Goal: Task Accomplishment & Management: Complete application form

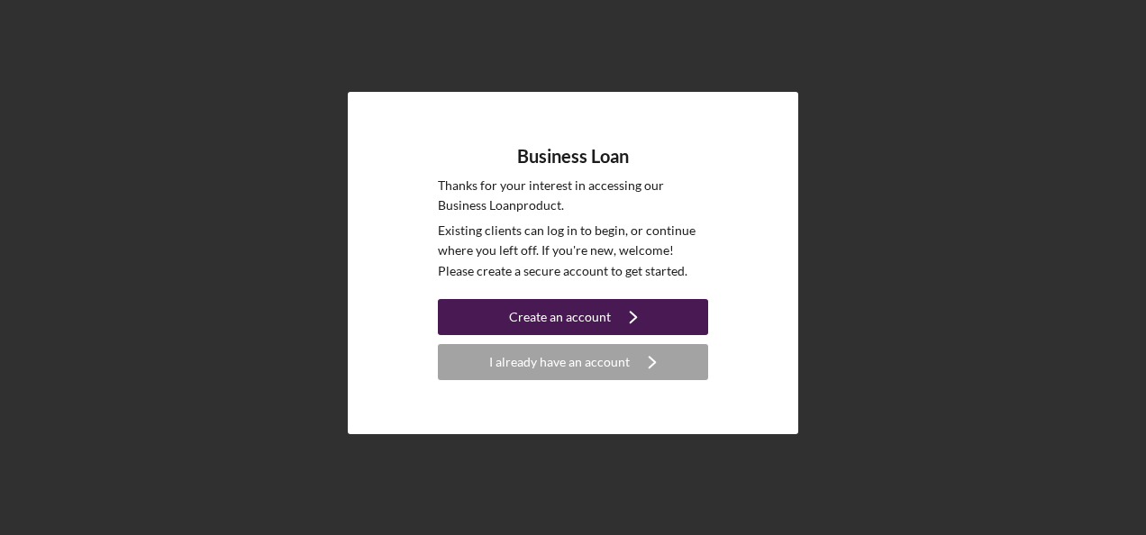
click at [493, 319] on button "Create an account Icon/Navigate" at bounding box center [573, 317] width 270 height 36
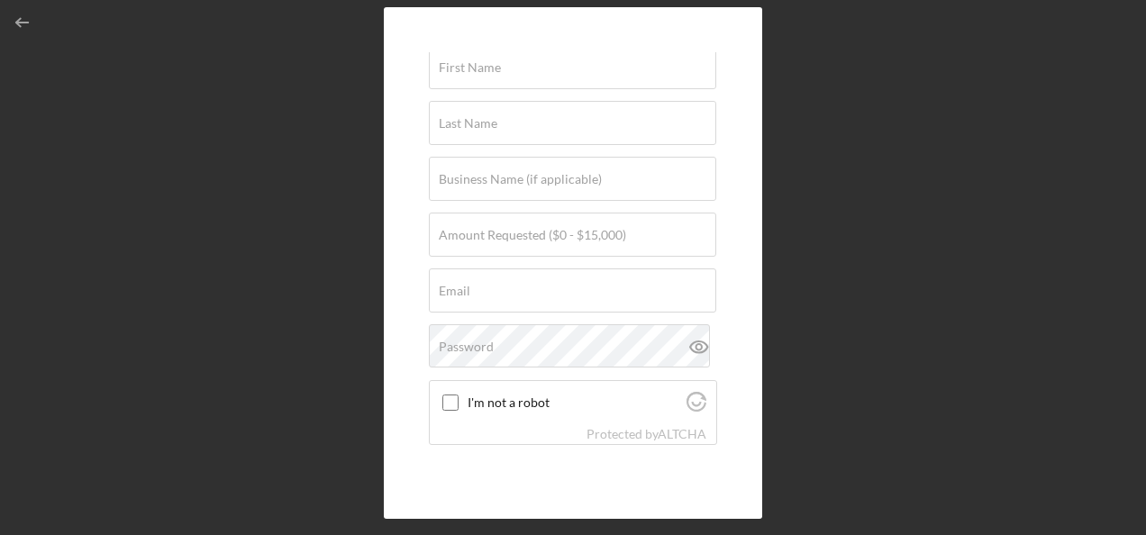
scroll to position [95, 0]
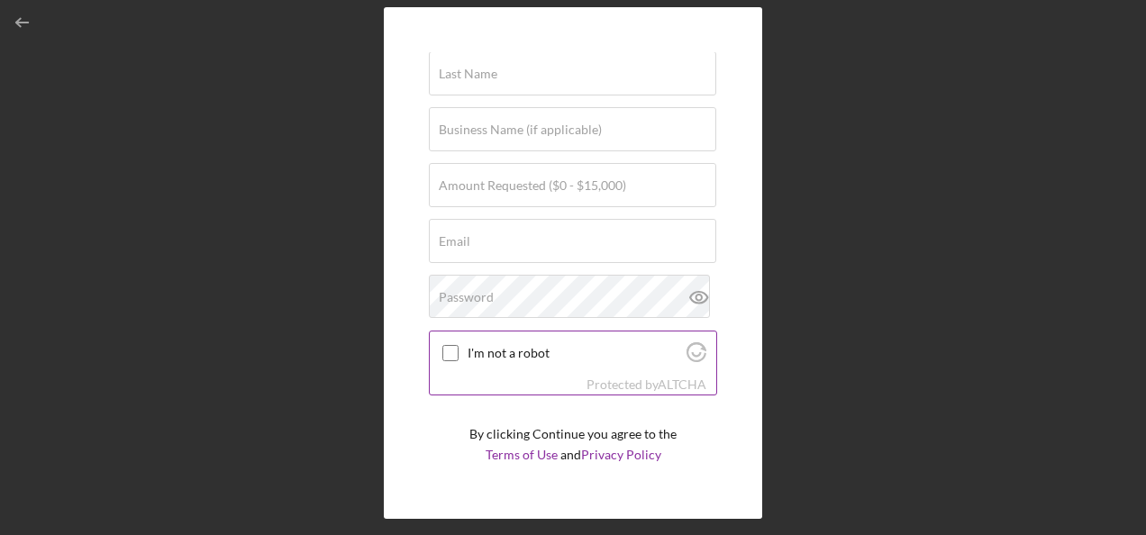
click at [446, 354] on input "I'm not a robot" at bounding box center [450, 353] width 16 height 16
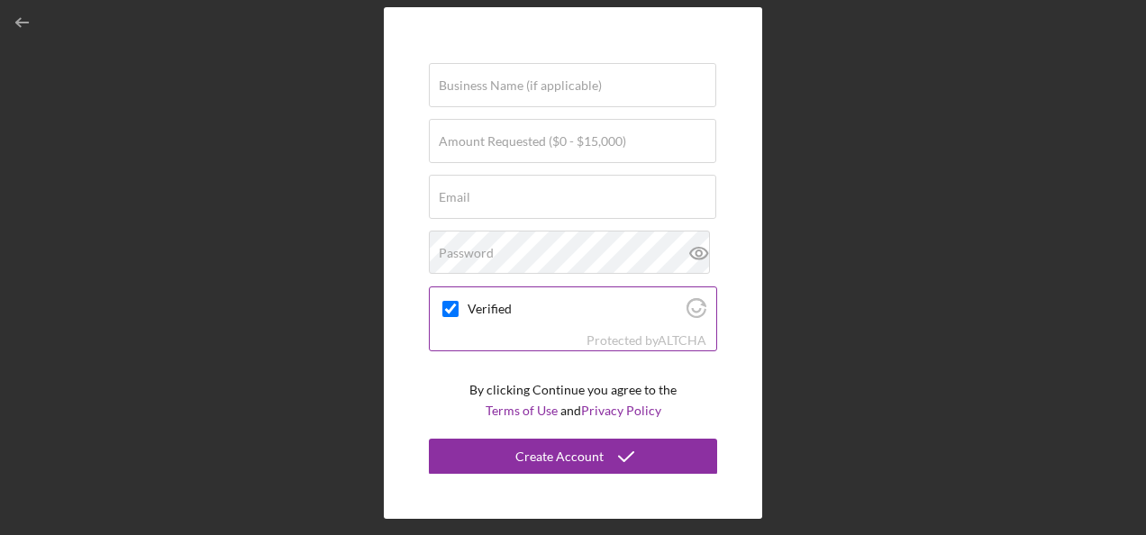
scroll to position [0, 0]
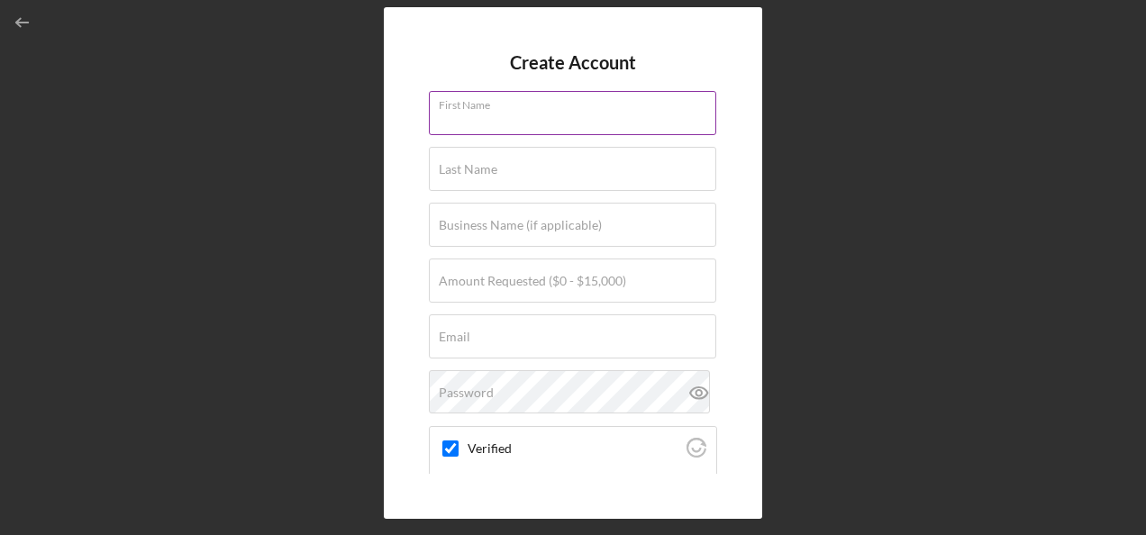
click at [512, 108] on div "First Name Required" at bounding box center [573, 113] width 288 height 45
click at [300, 76] on div "Create Account First Name Required Last Name Required Business Name (if applica…" at bounding box center [573, 263] width 1128 height 526
click at [526, 121] on input "First Name" at bounding box center [572, 112] width 287 height 43
checkbox input "true"
click at [559, 104] on label "First Name" at bounding box center [577, 102] width 277 height 20
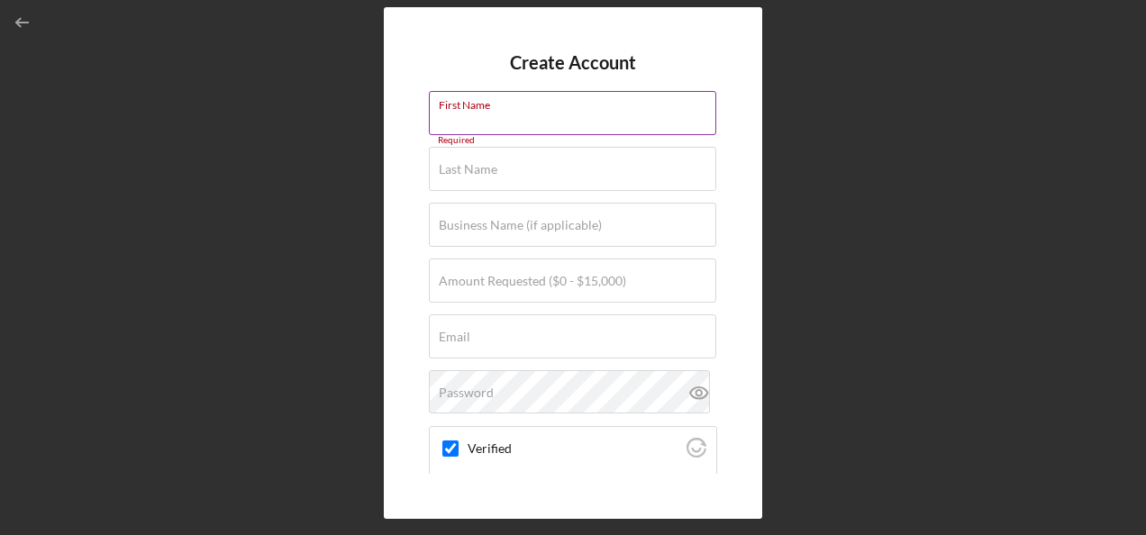
click at [559, 104] on input "First Name" at bounding box center [572, 112] width 287 height 43
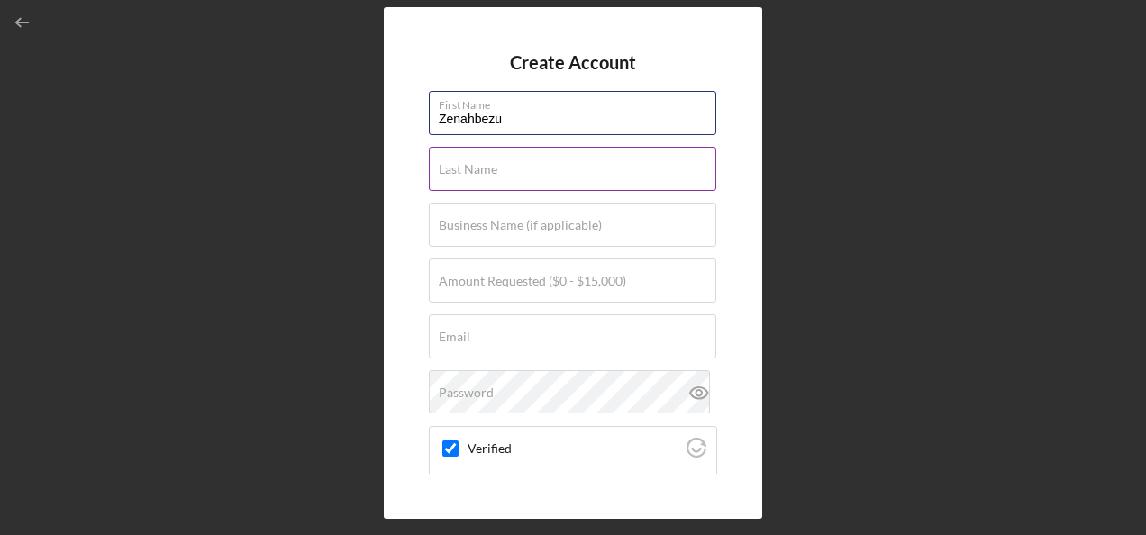
type input "Zenahbezu"
click at [501, 169] on input "Last Name" at bounding box center [572, 168] width 287 height 43
type input "Chekol"
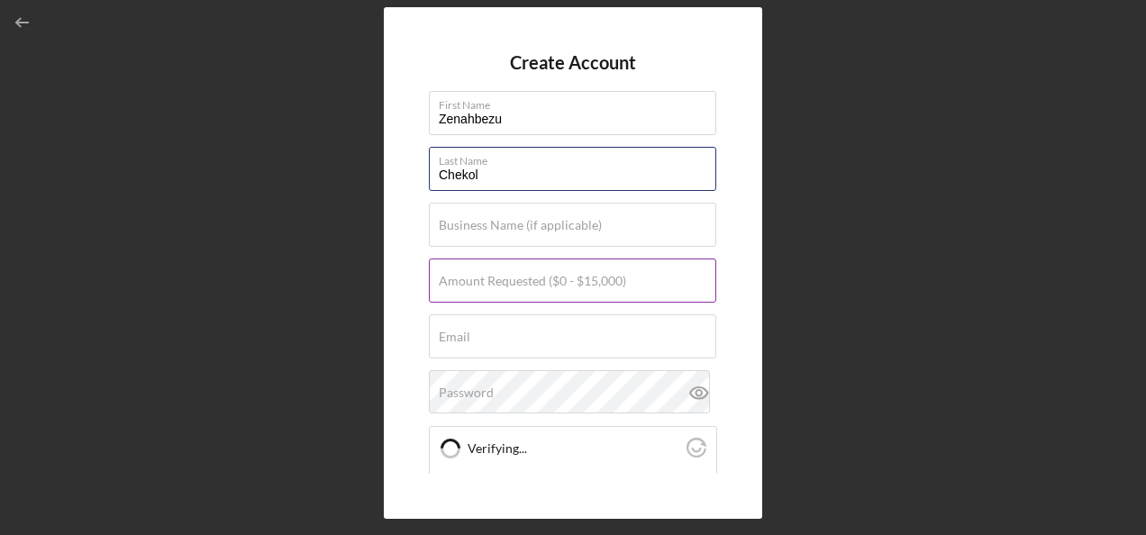
checkbox input "true"
type input "Chekol"
click at [460, 279] on label "Amount Requested ($0 - $15,000)" at bounding box center [532, 281] width 187 height 14
click at [460, 279] on input "Amount Requested ($0 - $15,000)" at bounding box center [572, 280] width 287 height 43
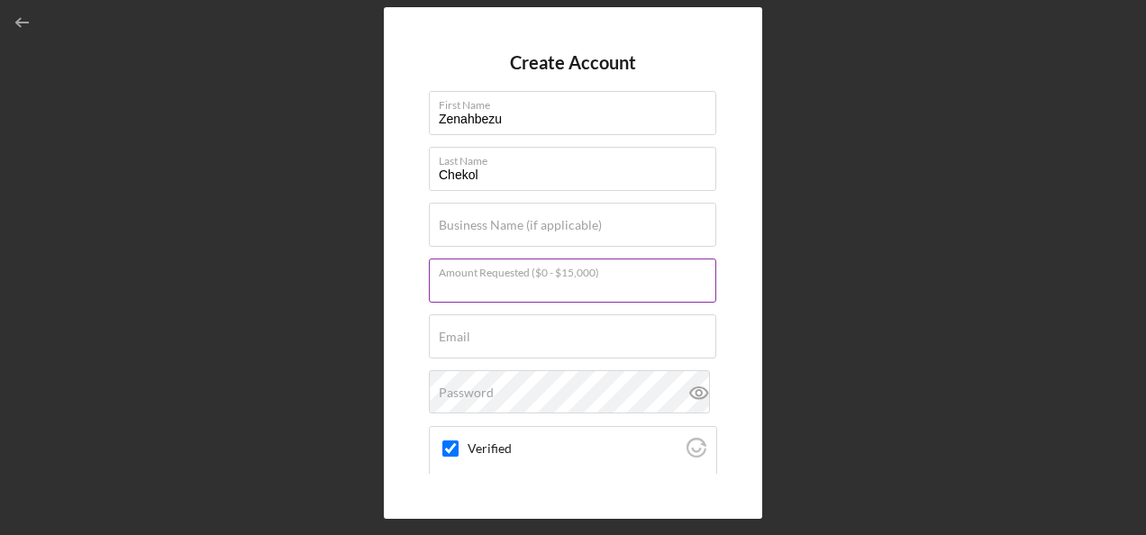
click at [460, 279] on input "Amount Requested ($0 - $15,000)" at bounding box center [572, 280] width 287 height 43
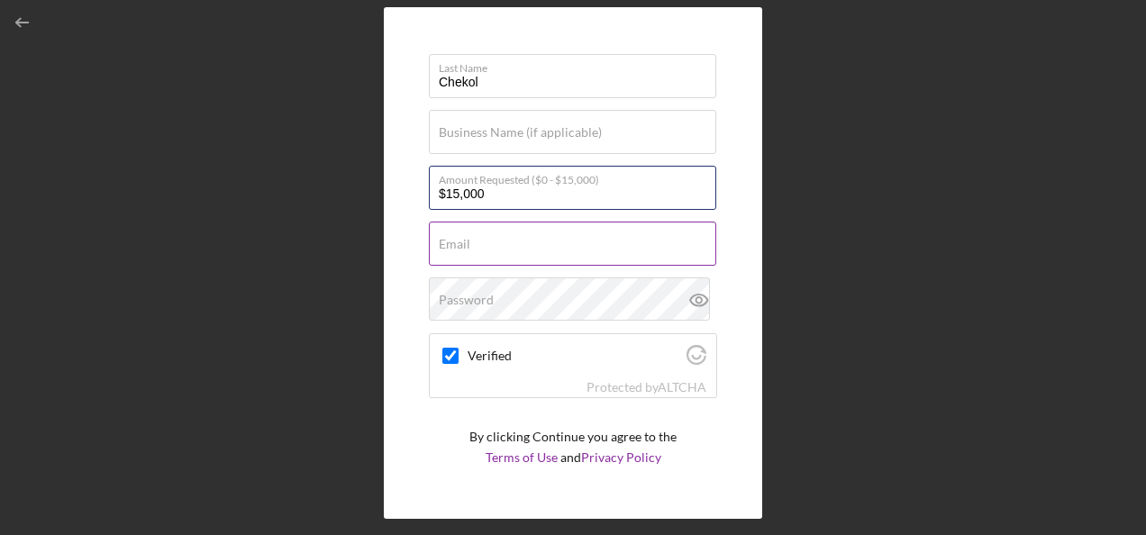
scroll to position [117, 0]
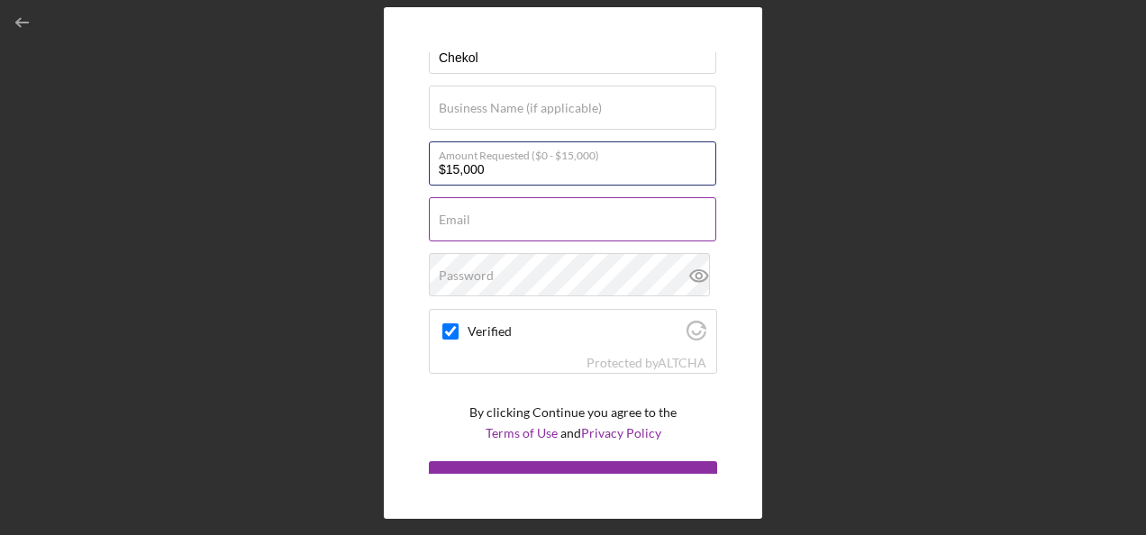
type input "$15,000"
click at [504, 224] on input "Email" at bounding box center [572, 218] width 287 height 43
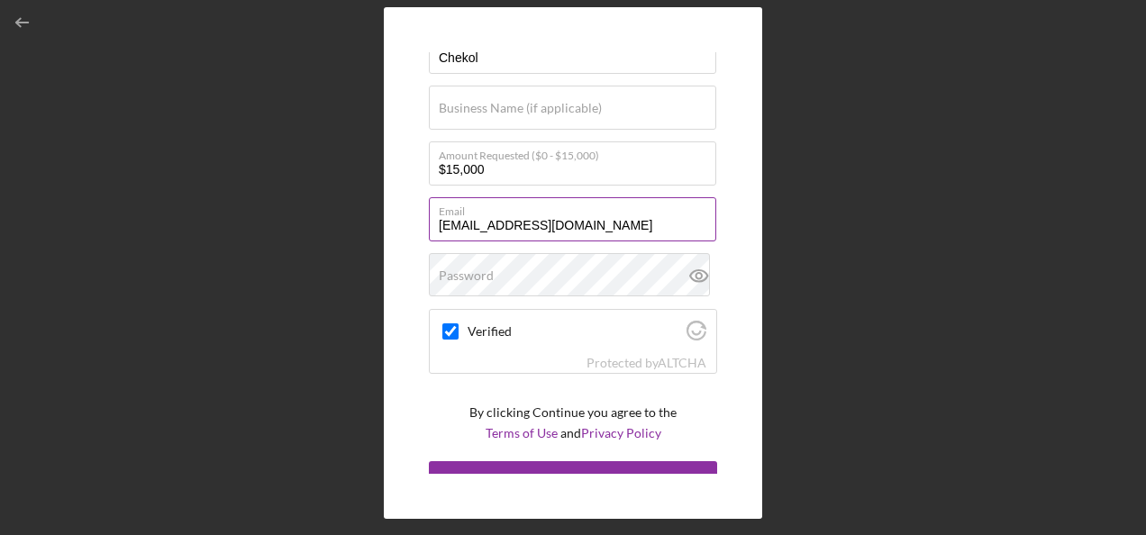
type input "[EMAIL_ADDRESS][DOMAIN_NAME]"
checkbox input "true"
type input "[EMAIL_ADDRESS][DOMAIN_NAME]"
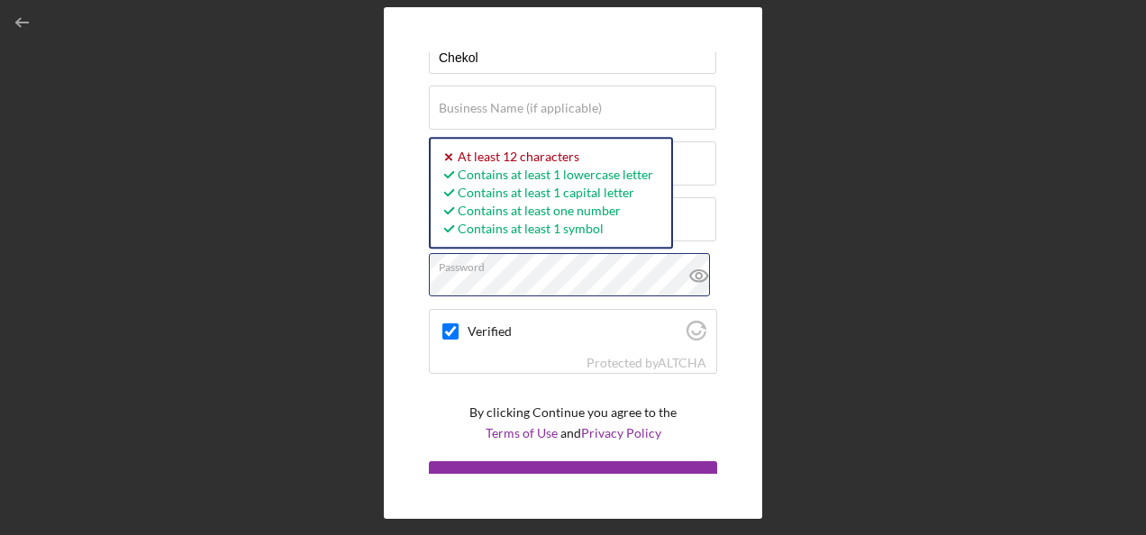
scroll to position [140, 0]
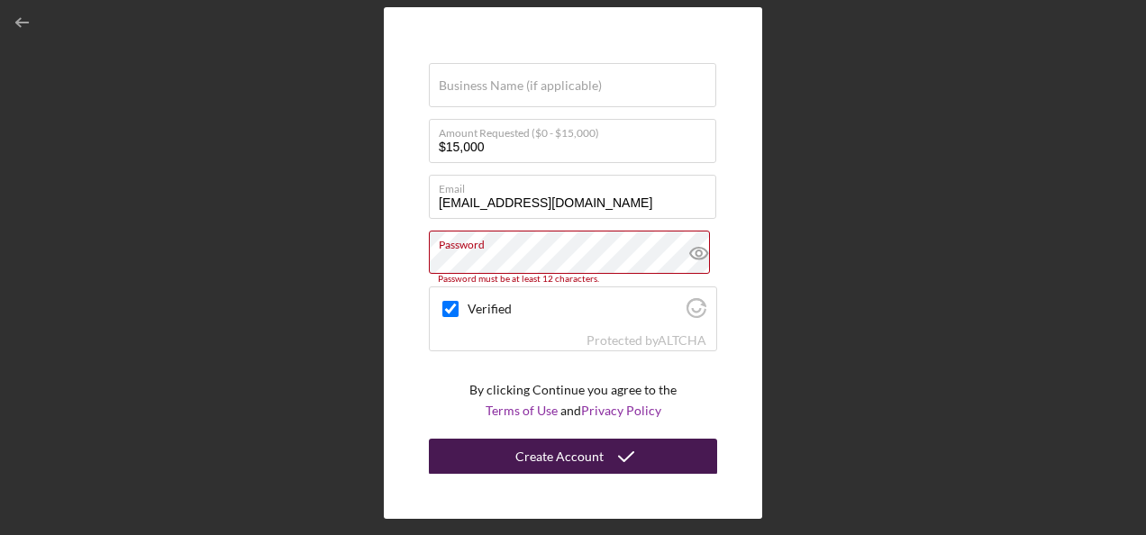
click at [541, 449] on div "Create Account" at bounding box center [559, 457] width 88 height 36
click at [568, 456] on div "Create Account" at bounding box center [559, 457] width 88 height 36
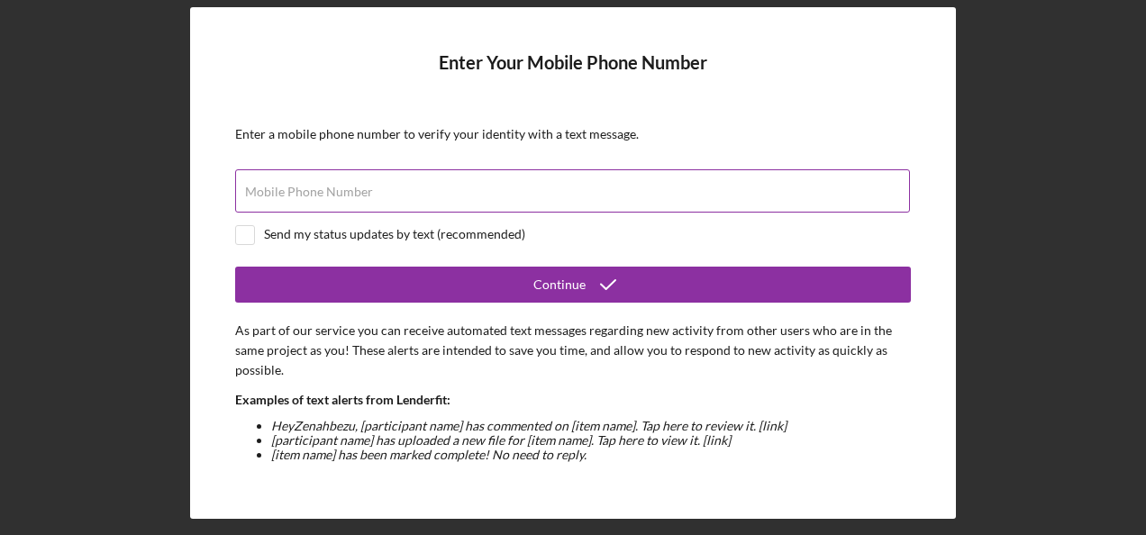
click at [363, 195] on label "Mobile Phone Number" at bounding box center [309, 192] width 128 height 14
click at [363, 195] on input "Mobile Phone Number" at bounding box center [572, 190] width 675 height 43
type input "[PHONE_NUMBER]"
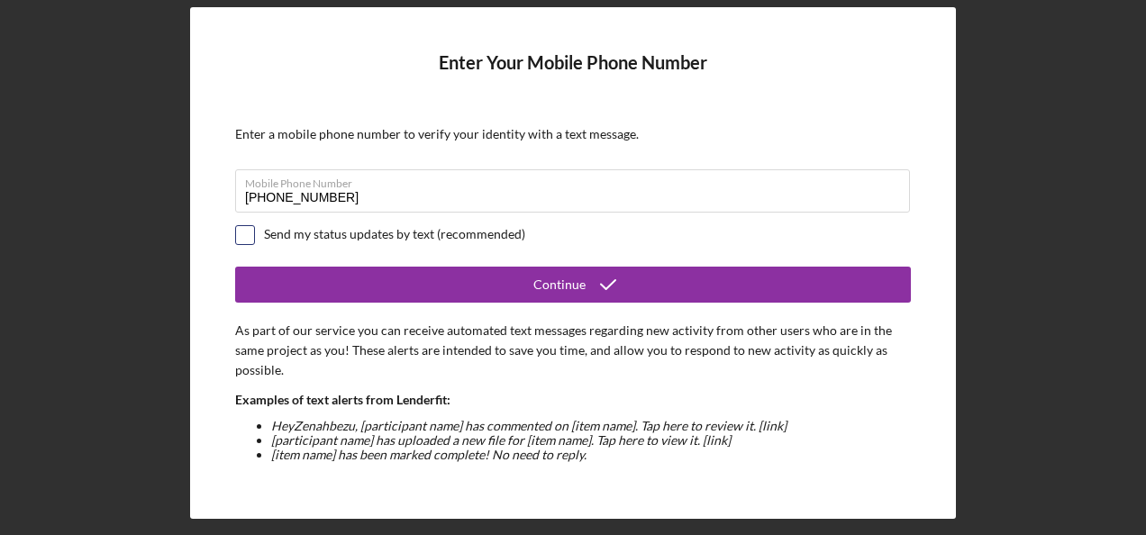
click at [240, 228] on input "checkbox" at bounding box center [245, 235] width 18 height 18
checkbox input "true"
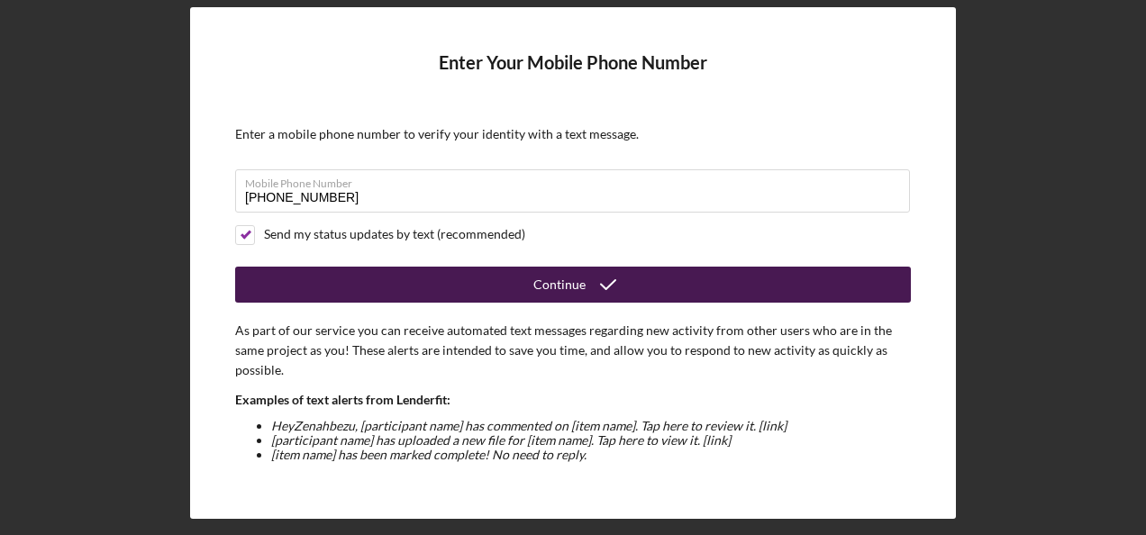
click at [541, 279] on div "Continue" at bounding box center [559, 285] width 52 height 36
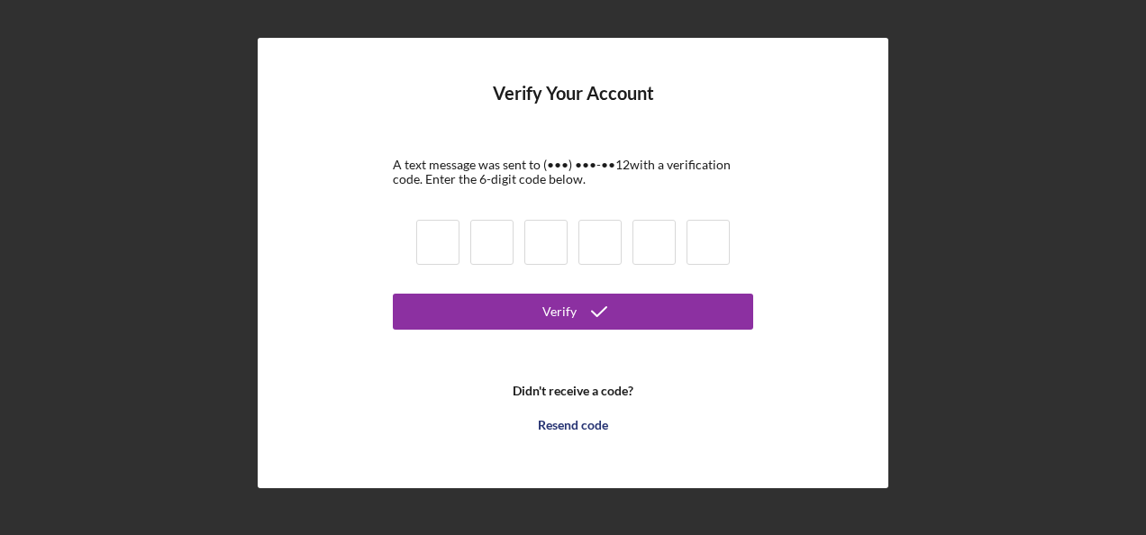
click at [452, 250] on input at bounding box center [437, 242] width 43 height 45
type input "0"
type input "8"
type input "9"
type input "7"
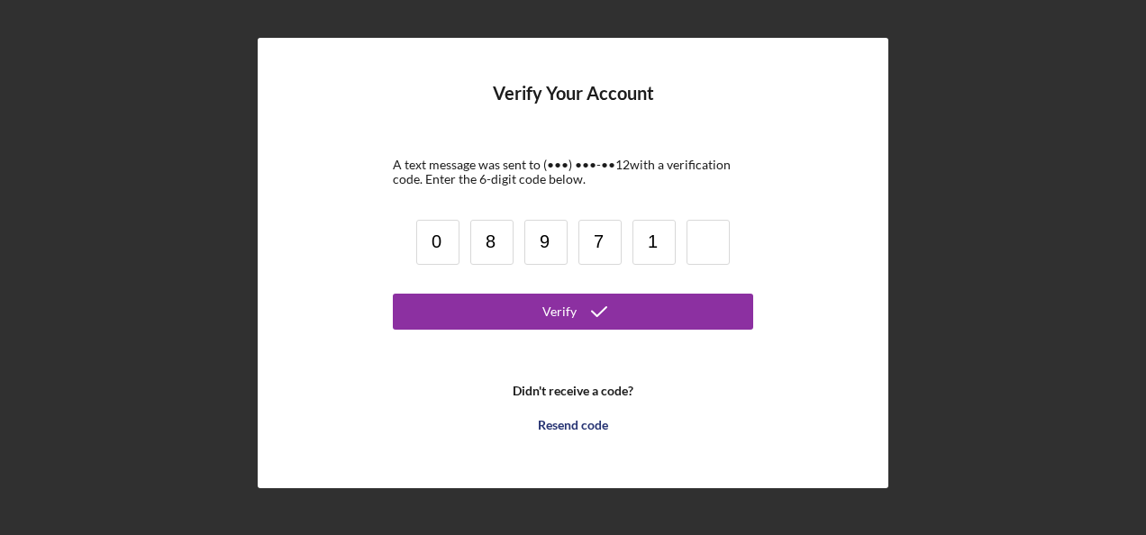
type input "1"
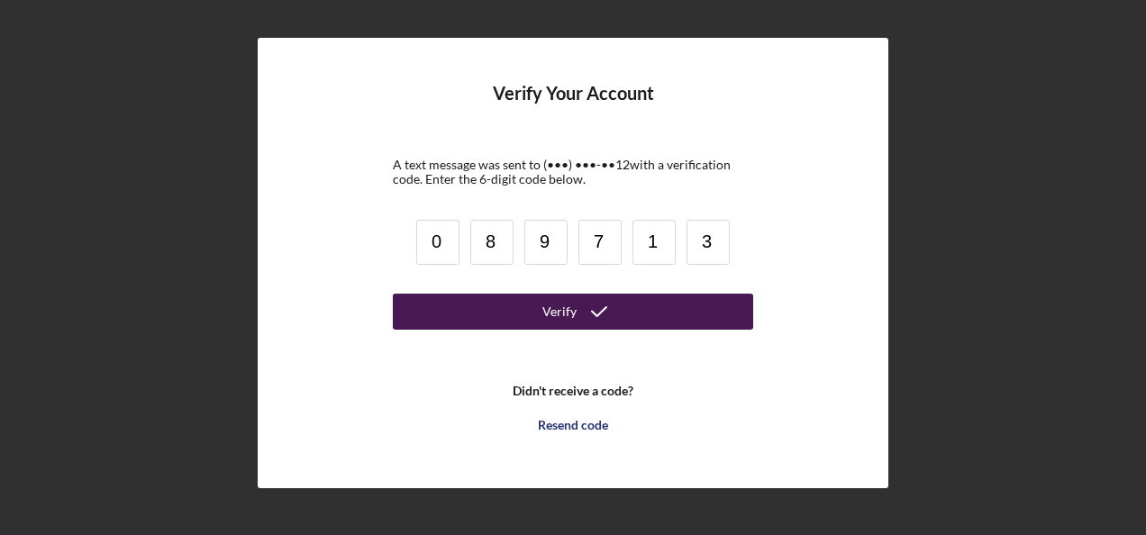
type input "3"
click at [519, 301] on button "Verify" at bounding box center [573, 312] width 360 height 36
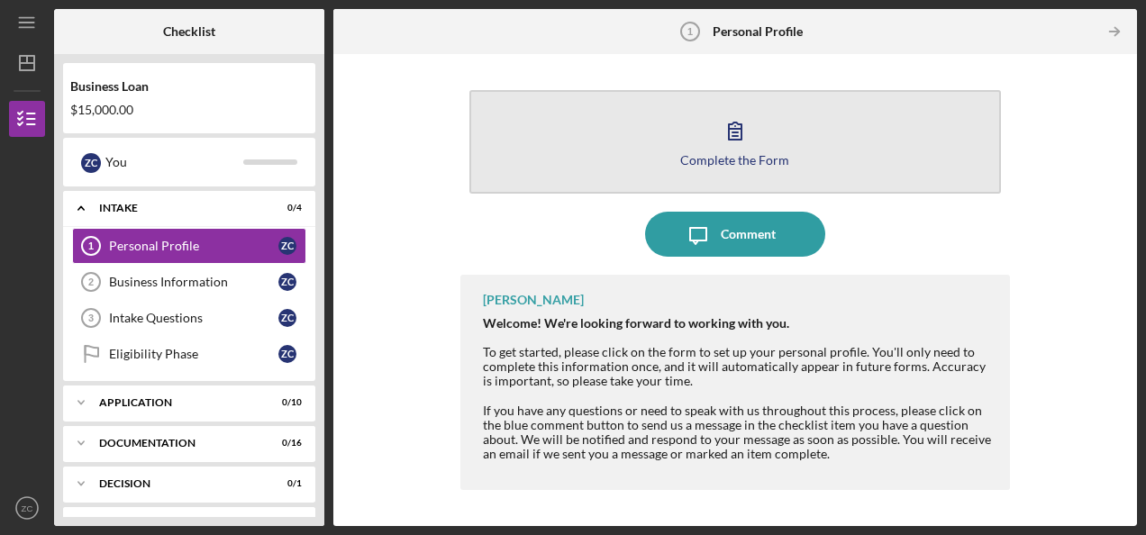
click at [726, 147] on icon "button" at bounding box center [735, 130] width 45 height 45
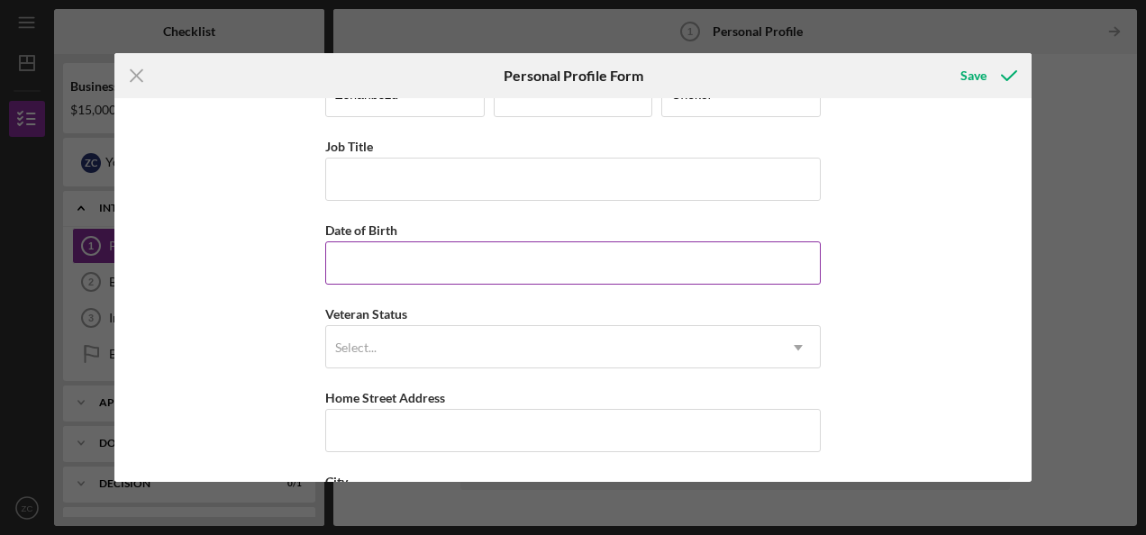
scroll to position [56, 0]
click at [368, 248] on input "Date of Birth" at bounding box center [572, 263] width 495 height 43
type input "[DATE]"
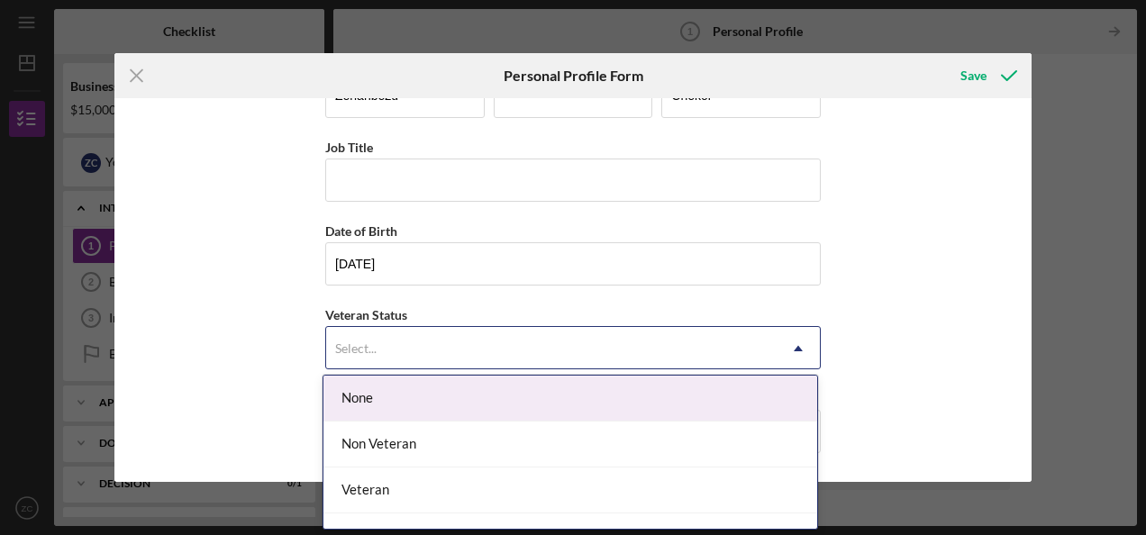
click at [797, 341] on icon "Icon/Dropdown Arrow" at bounding box center [798, 348] width 43 height 43
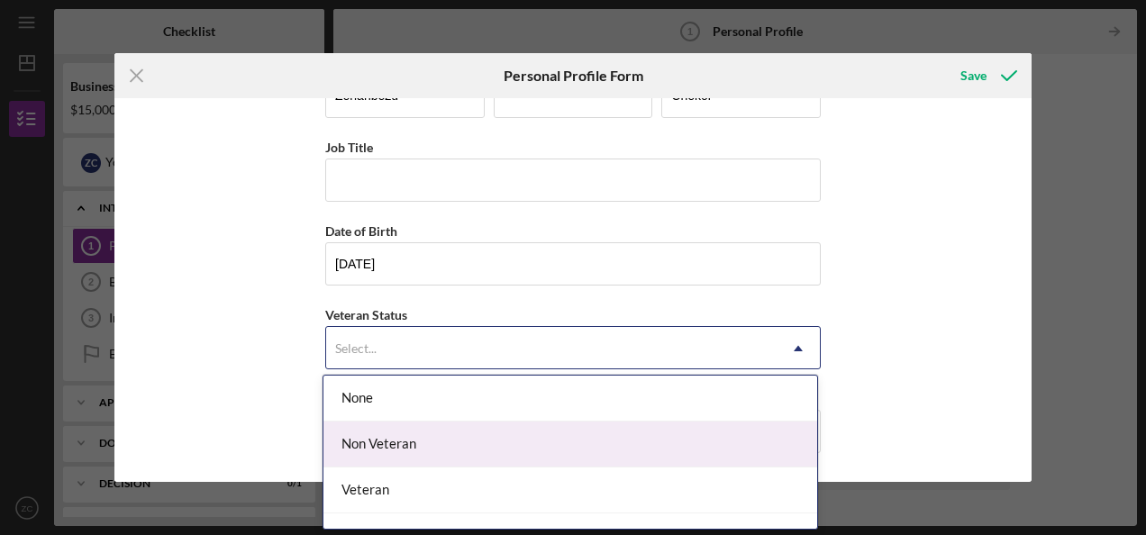
click at [610, 439] on div "Non Veteran" at bounding box center [570, 445] width 494 height 46
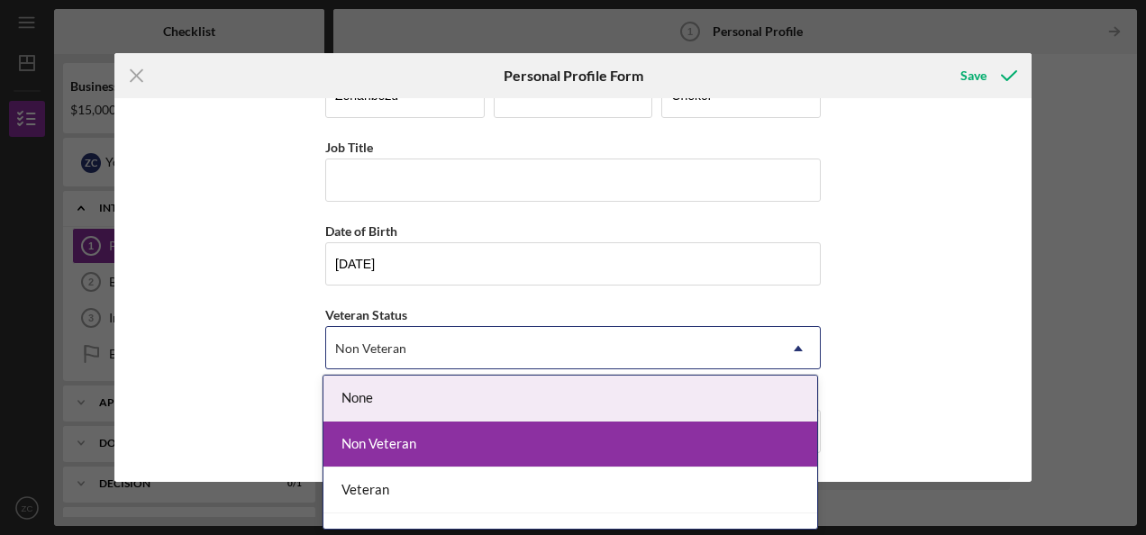
click at [795, 348] on use at bounding box center [798, 348] width 9 height 5
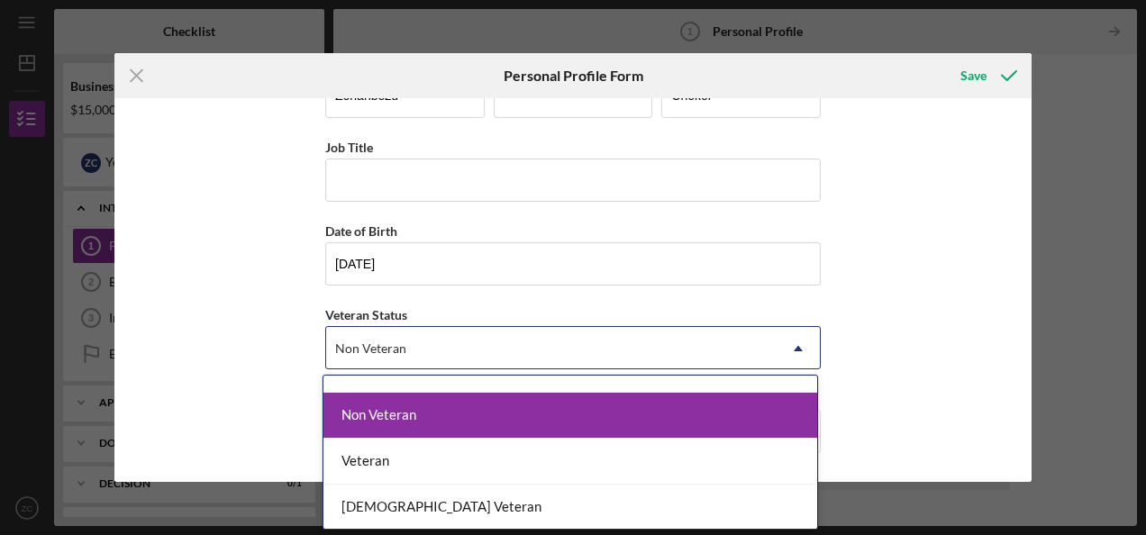
click at [689, 402] on div "Non Veteran" at bounding box center [570, 416] width 494 height 46
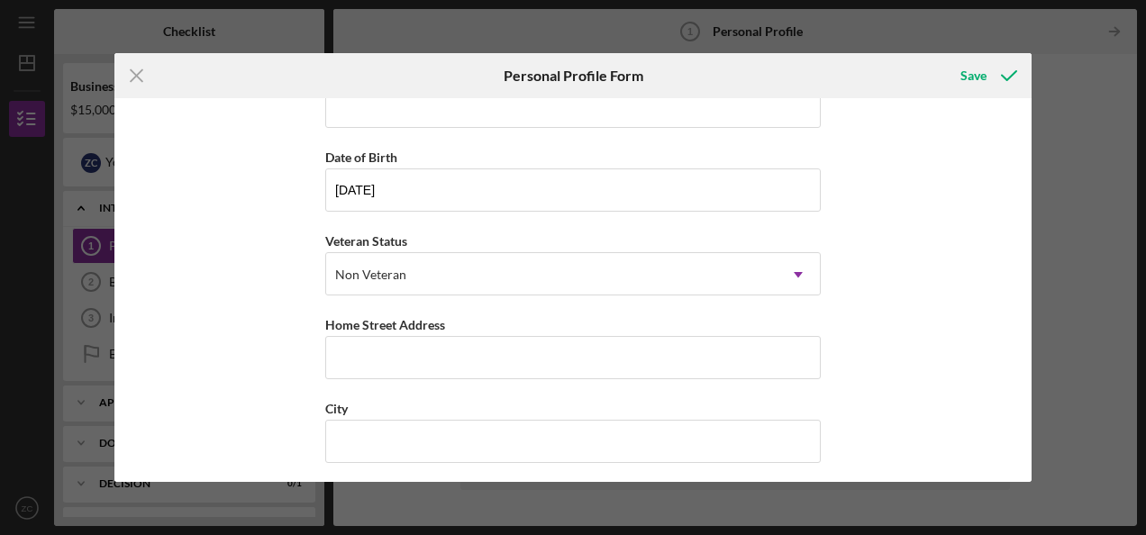
scroll to position [166, 0]
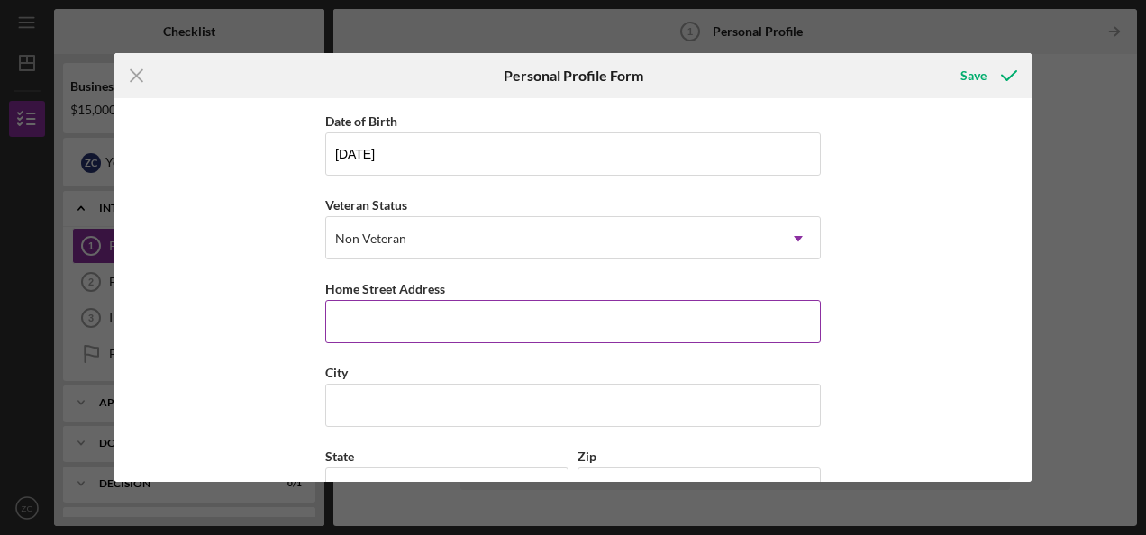
click at [425, 317] on input "Home Street Address" at bounding box center [572, 321] width 495 height 43
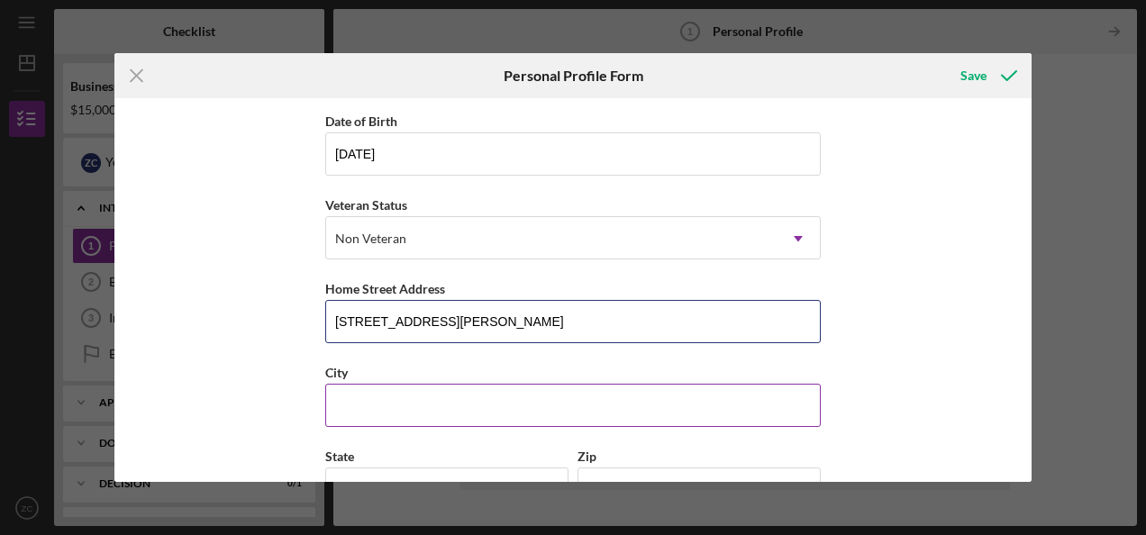
type input "[STREET_ADDRESS][PERSON_NAME]"
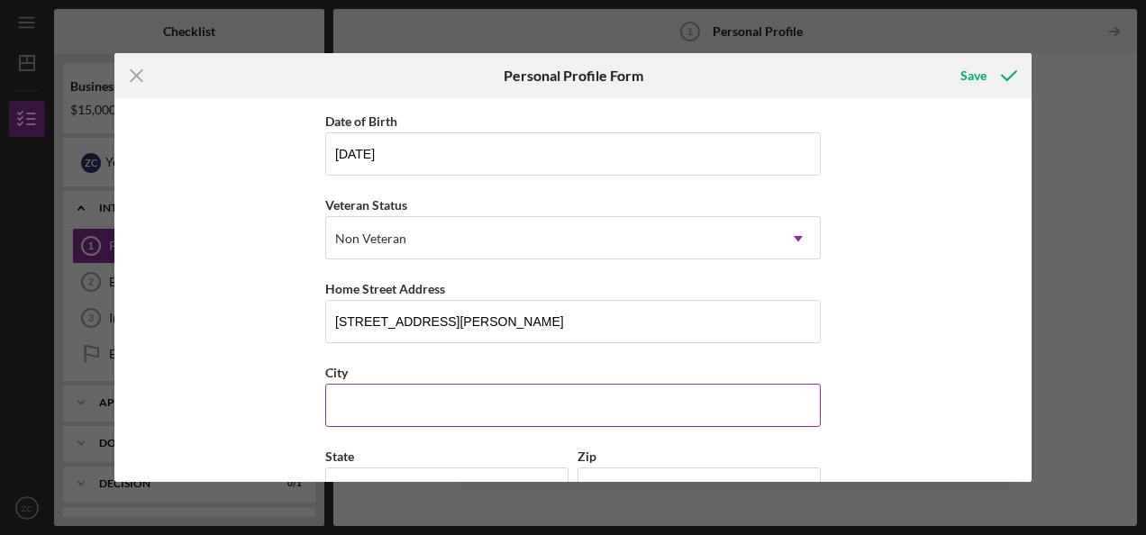
click at [389, 411] on input "City" at bounding box center [572, 405] width 495 height 43
type input "SILVER SPRING"
type input "20910"
type input "[US_STATE][GEOGRAPHIC_DATA]"
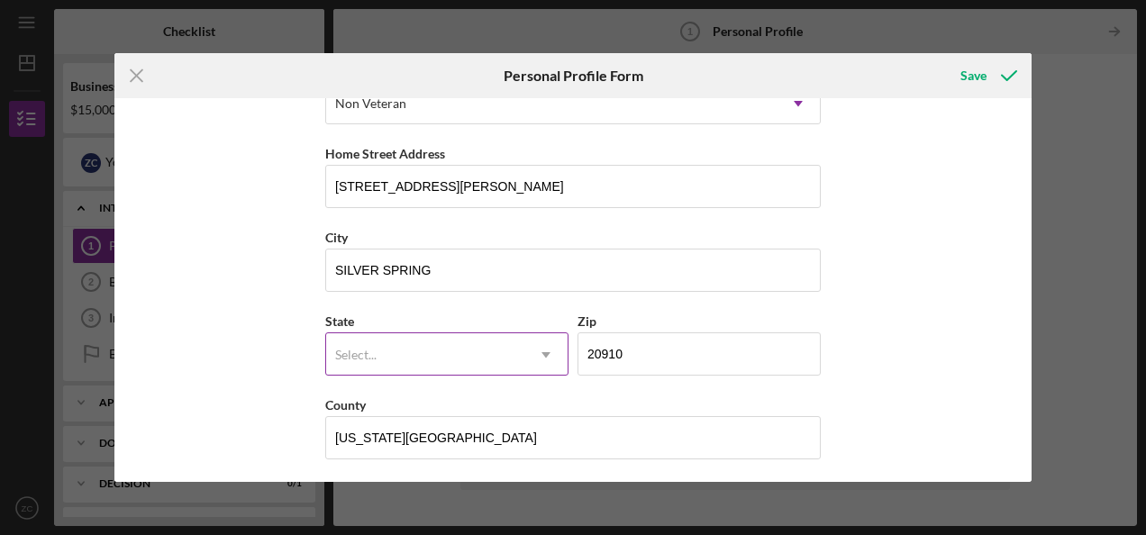
click at [403, 342] on div "Select..." at bounding box center [425, 354] width 198 height 41
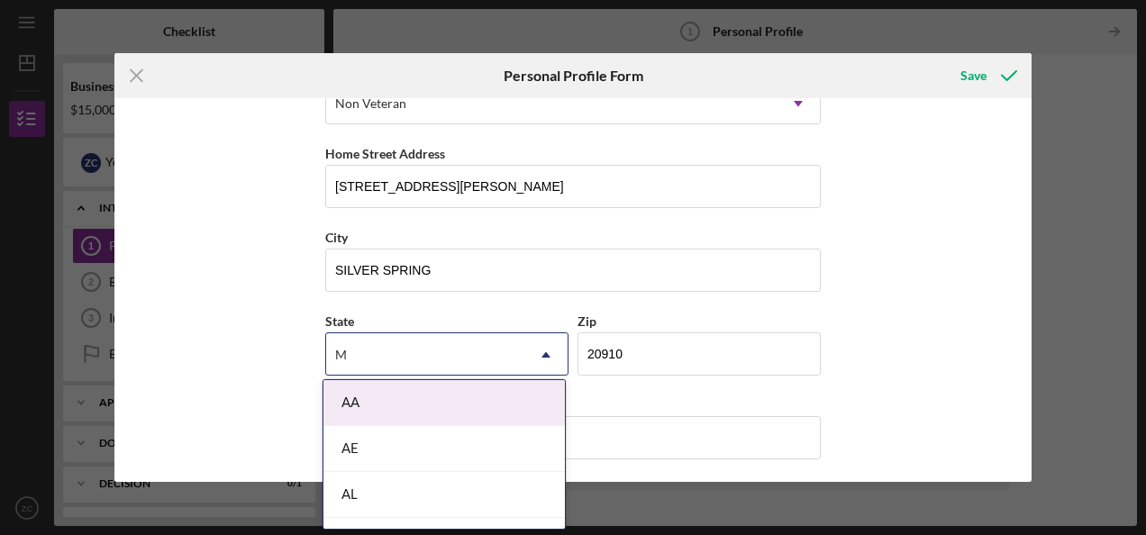
type input "MD"
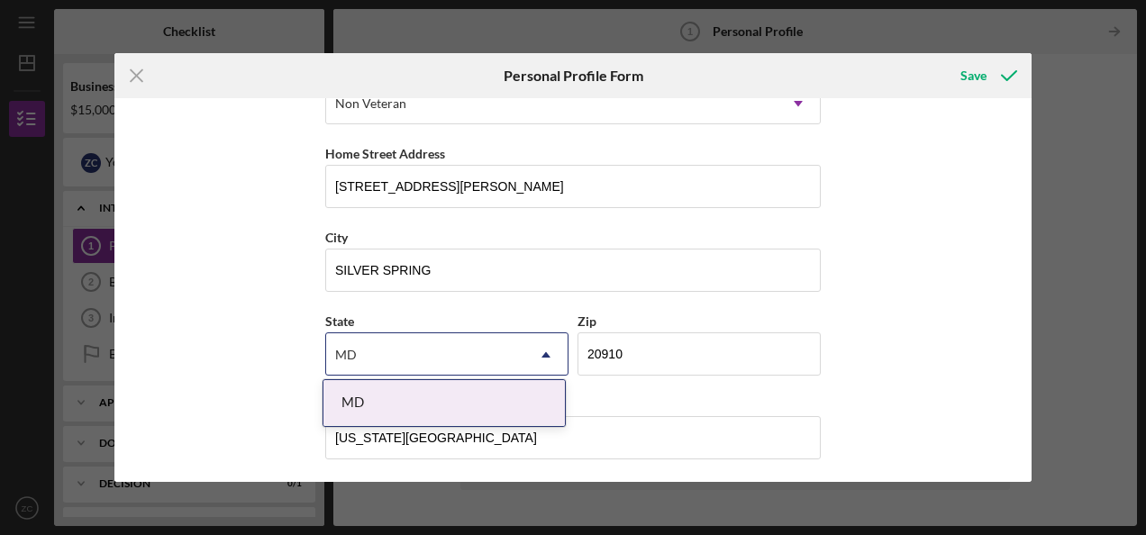
click at [374, 405] on div "MD" at bounding box center [443, 403] width 241 height 46
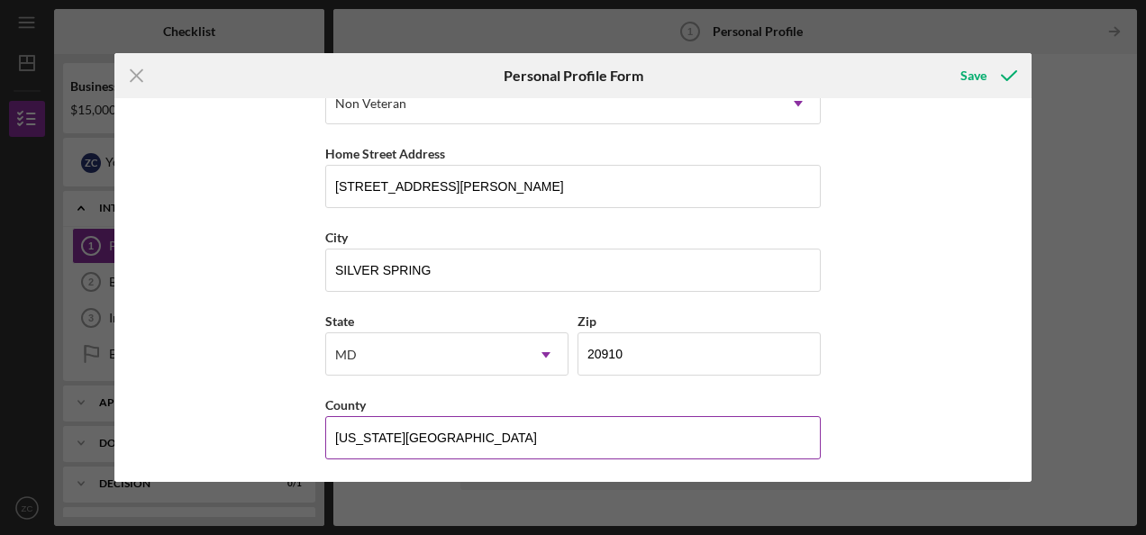
click at [586, 432] on input "[US_STATE][GEOGRAPHIC_DATA]" at bounding box center [572, 437] width 495 height 43
type input "D"
click at [586, 432] on input "County" at bounding box center [572, 437] width 495 height 43
click at [586, 432] on input "M" at bounding box center [572, 437] width 495 height 43
type input "A"
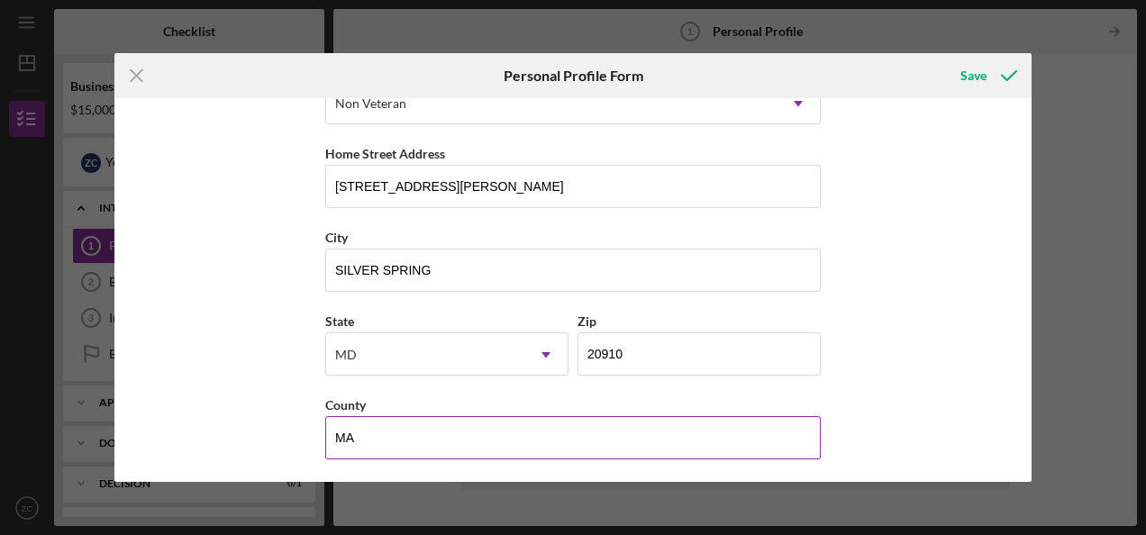
type input "[US_STATE]"
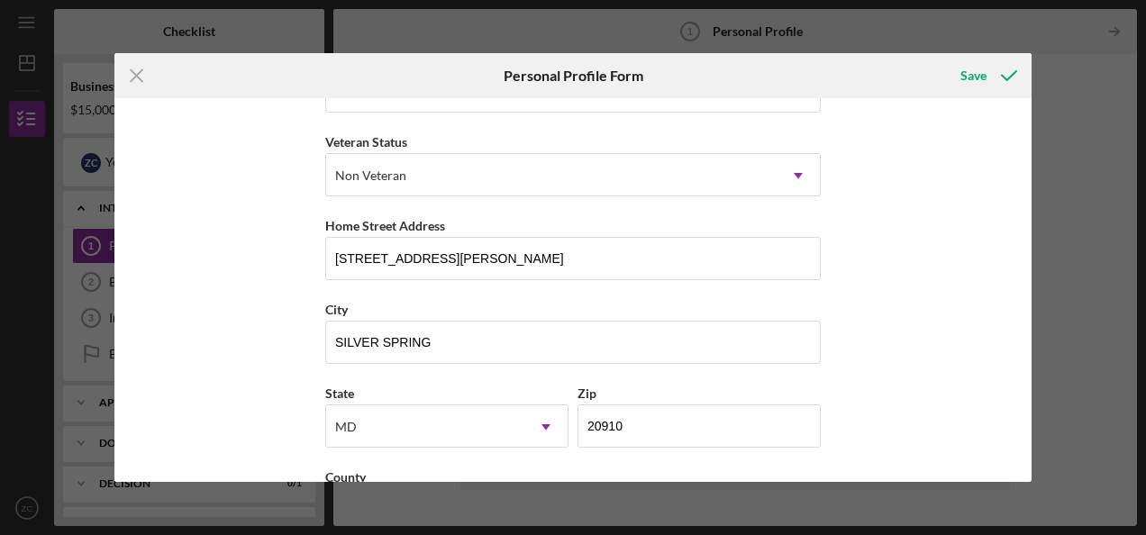
scroll to position [220, 0]
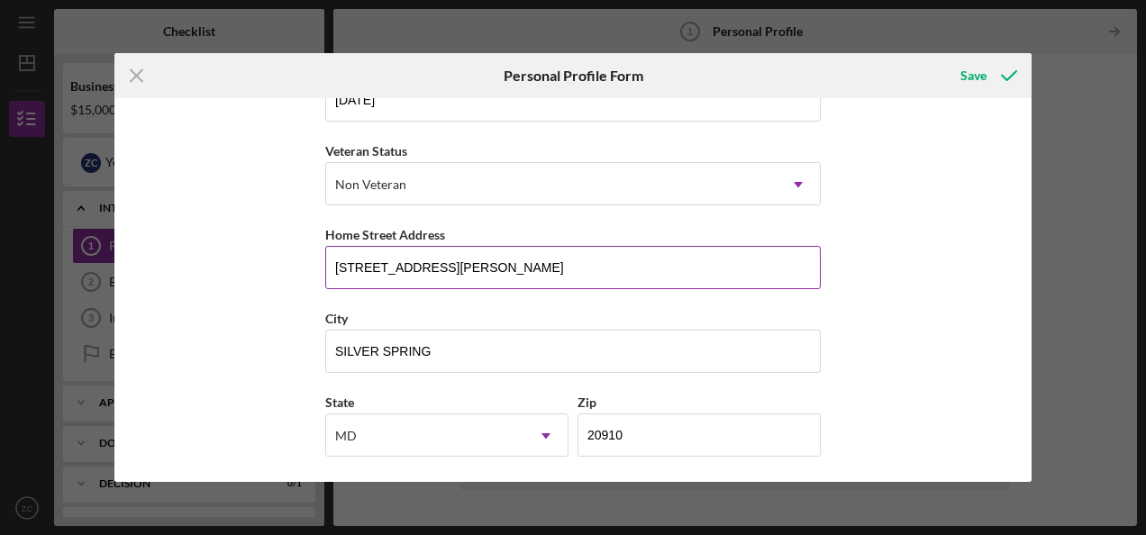
click at [594, 270] on input "[STREET_ADDRESS][PERSON_NAME]" at bounding box center [572, 267] width 495 height 43
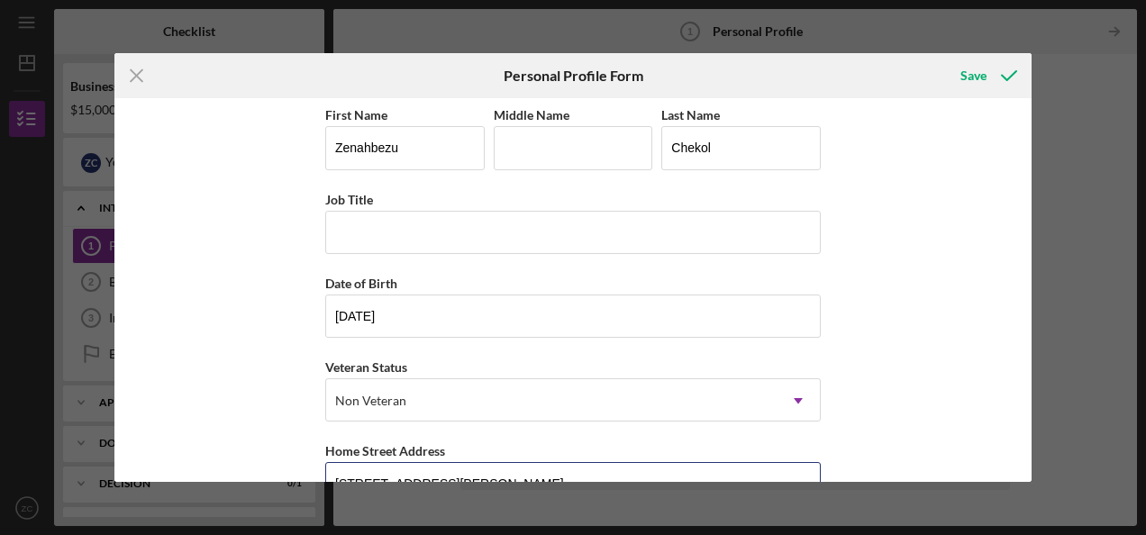
scroll to position [0, 0]
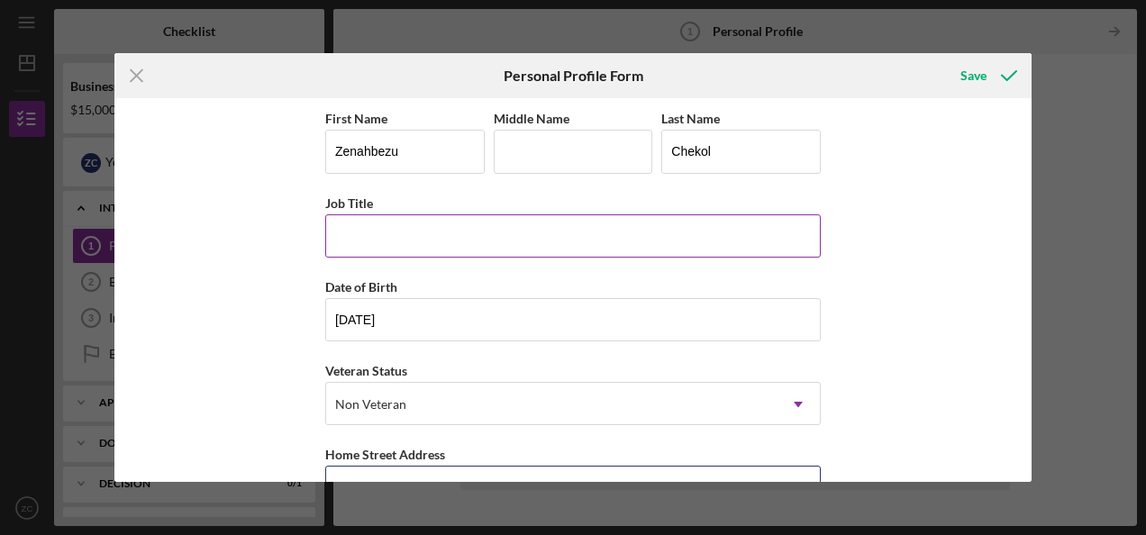
type input "[STREET_ADDRESS][PERSON_NAME]"
click at [380, 227] on input "Job Title" at bounding box center [572, 235] width 495 height 43
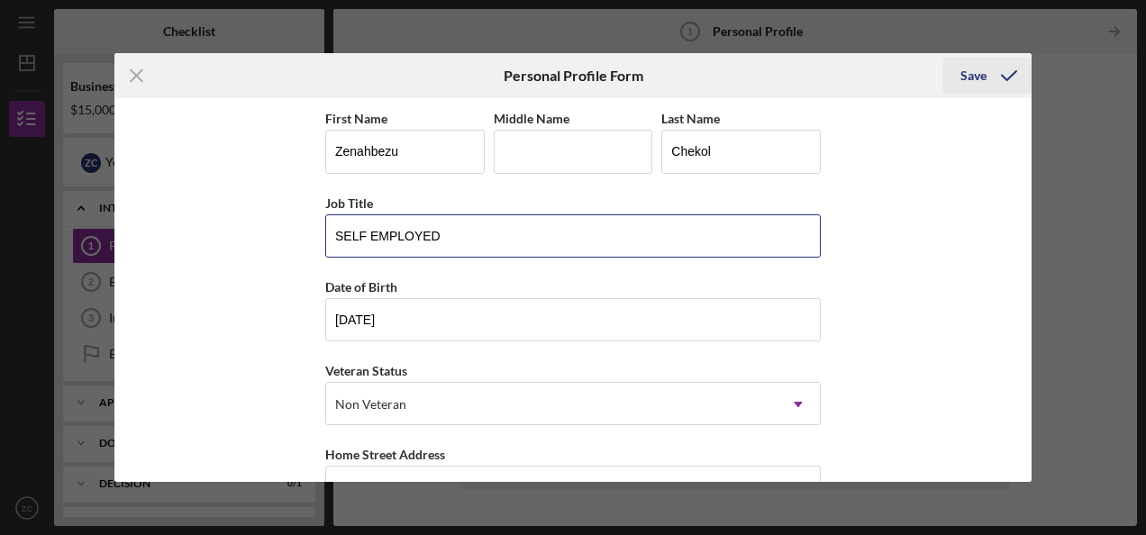
type input "SELF EMPLOYED"
click at [973, 68] on div "Save" at bounding box center [973, 76] width 26 height 36
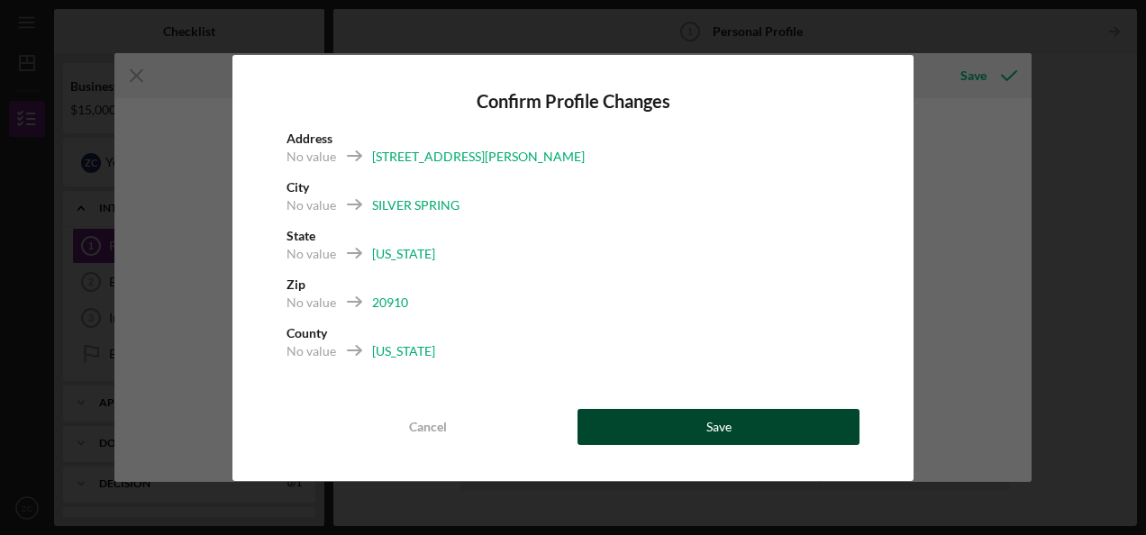
click at [697, 417] on button "Save" at bounding box center [718, 427] width 282 height 36
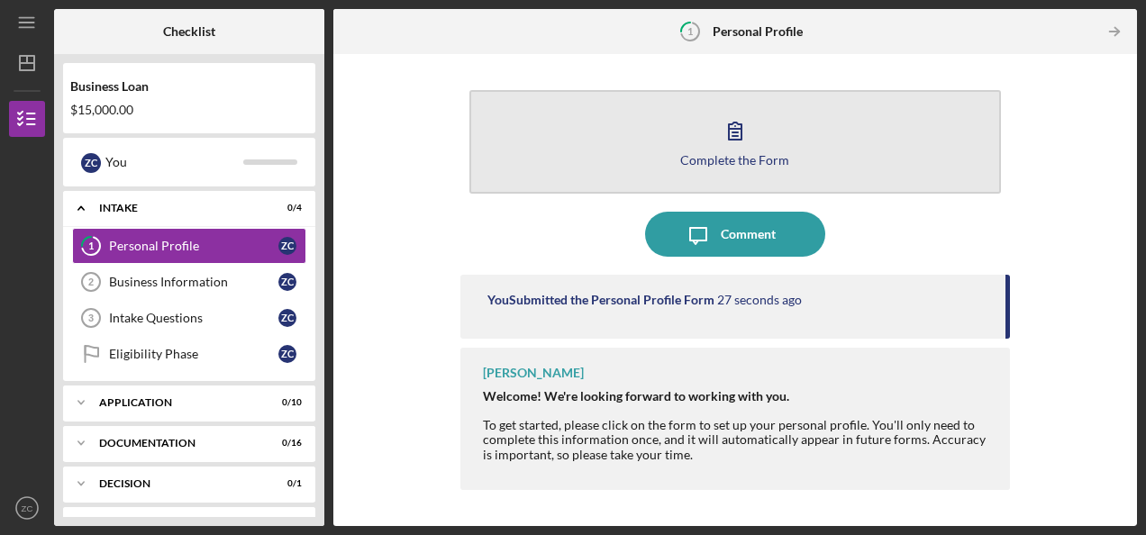
click at [729, 141] on icon "button" at bounding box center [735, 130] width 45 height 45
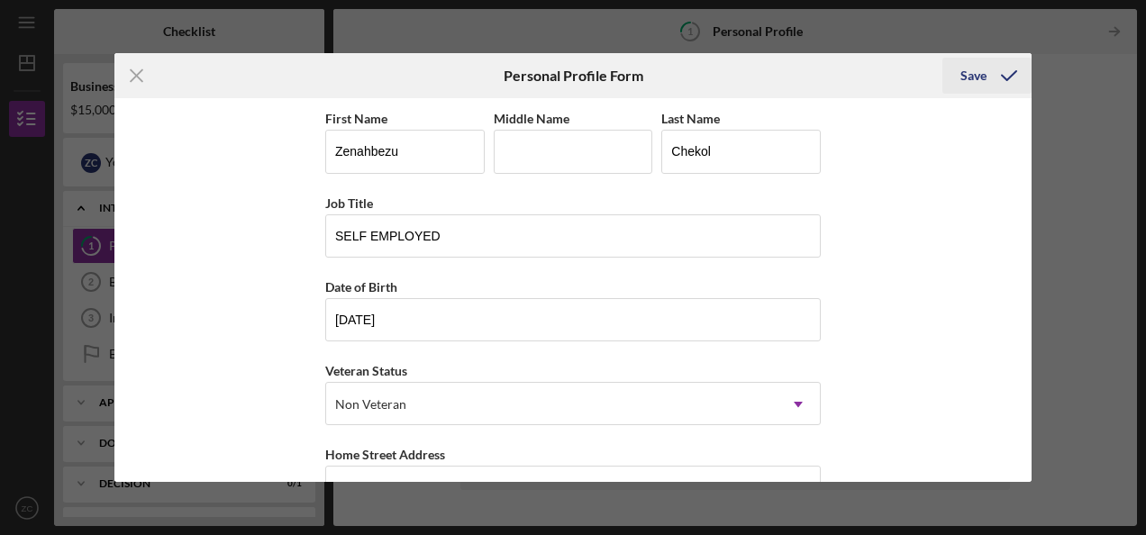
click at [969, 74] on div "Save" at bounding box center [973, 76] width 26 height 36
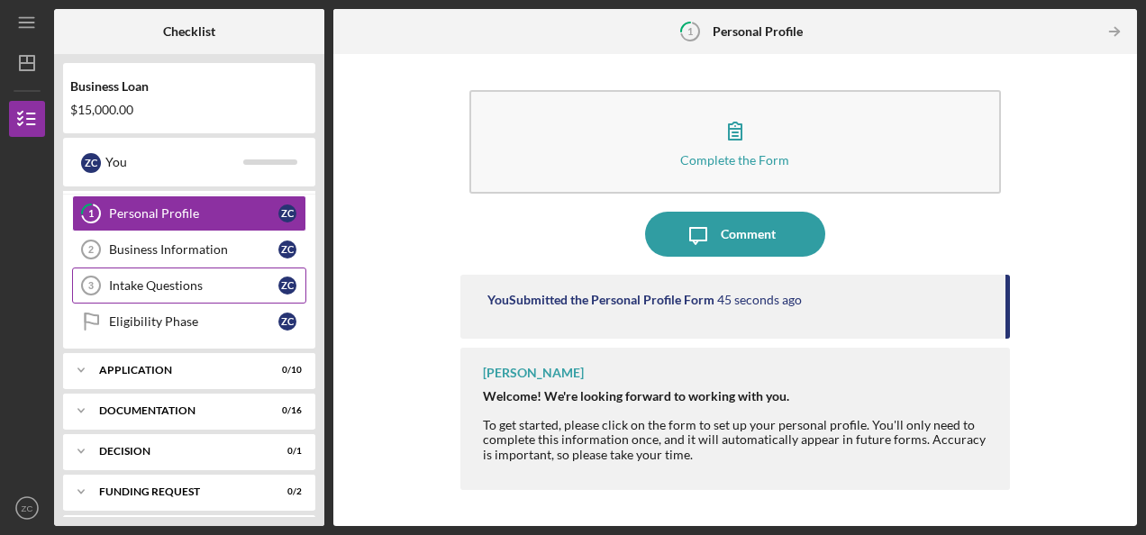
scroll to position [22, 0]
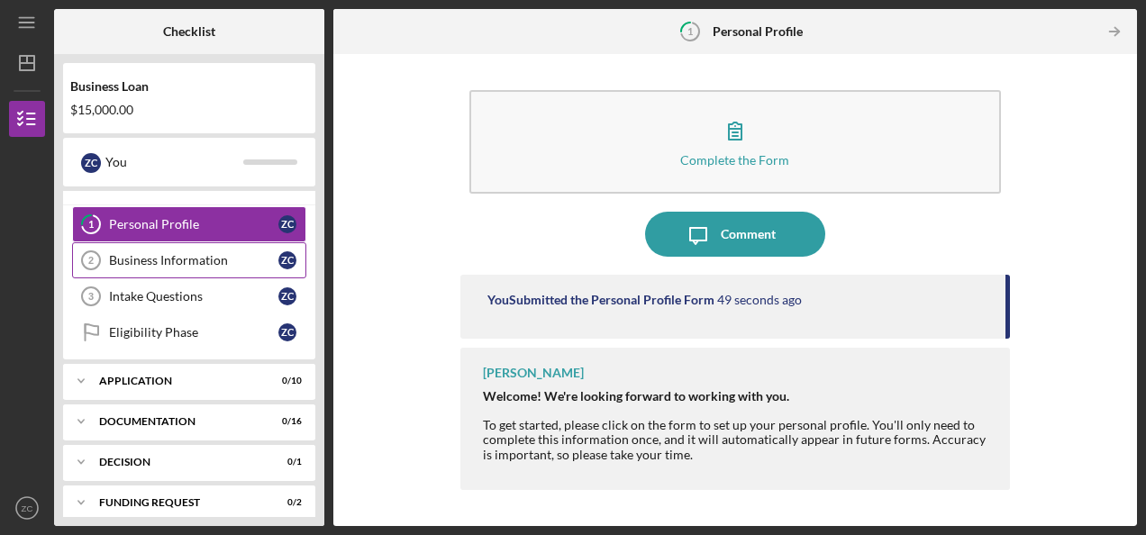
click at [164, 256] on div "Business Information" at bounding box center [193, 260] width 169 height 14
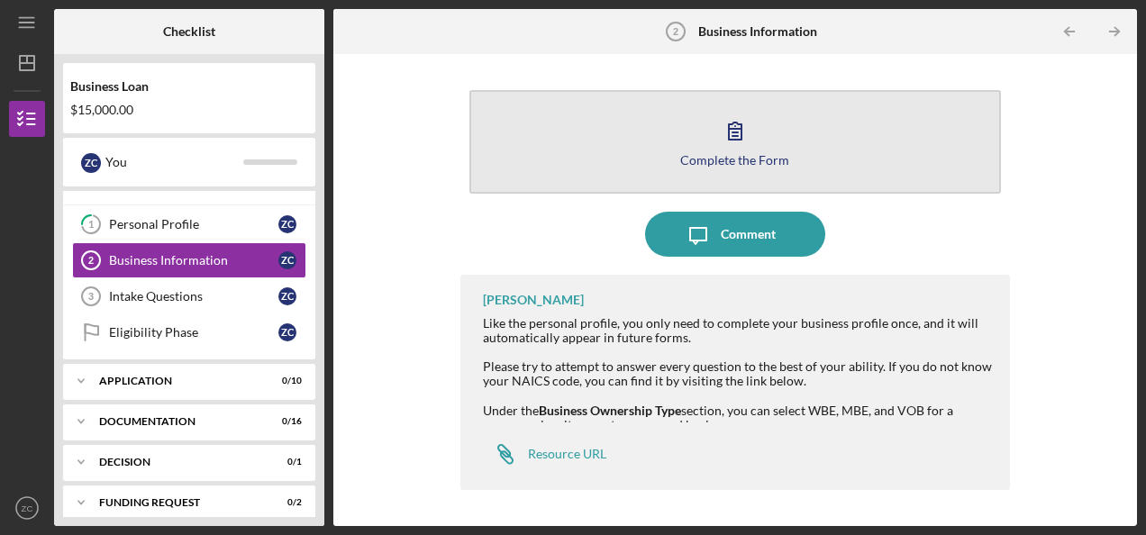
click at [714, 164] on div "Complete the Form" at bounding box center [734, 160] width 109 height 14
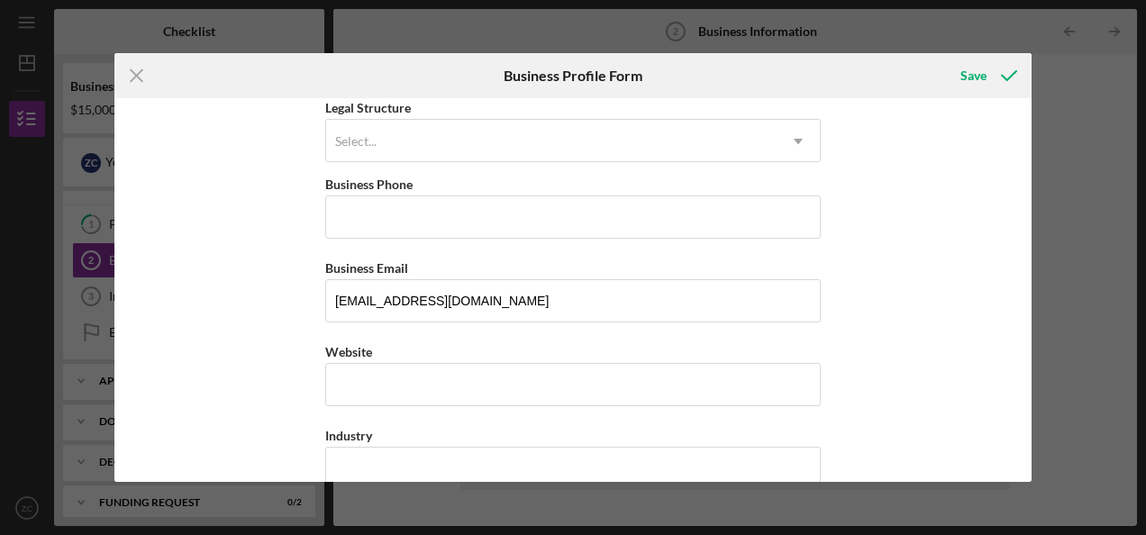
scroll to position [240, 0]
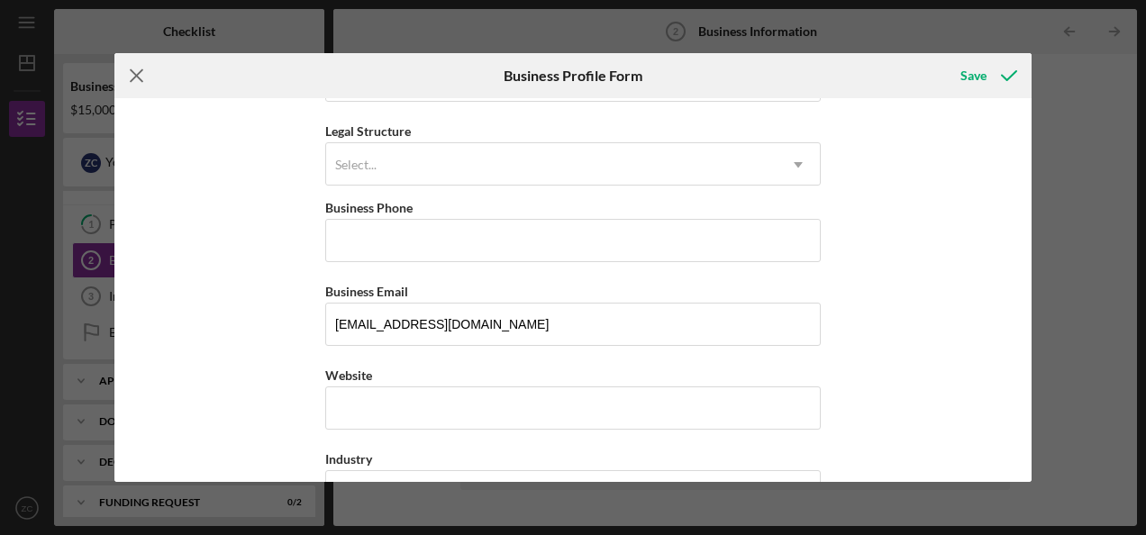
click at [141, 69] on icon "Icon/Menu Close" at bounding box center [136, 75] width 45 height 45
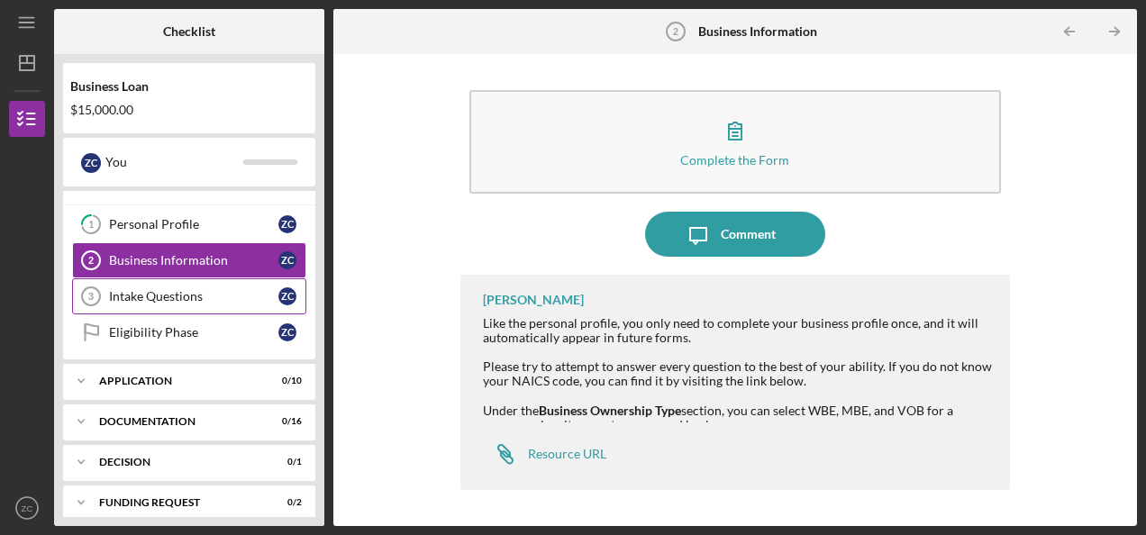
click at [144, 295] on div "Intake Questions" at bounding box center [193, 296] width 169 height 14
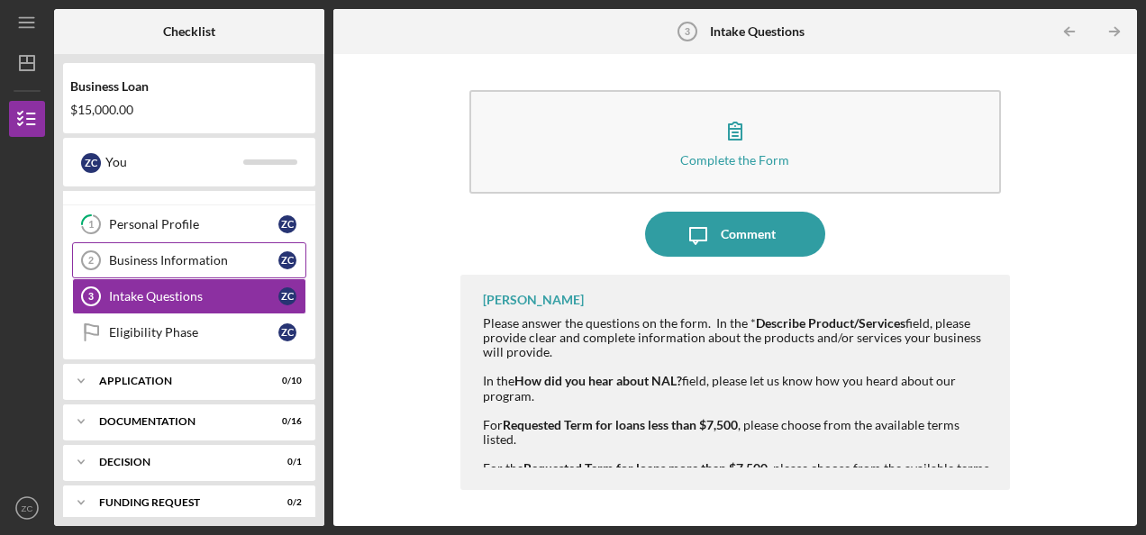
click at [131, 259] on div "Business Information" at bounding box center [193, 260] width 169 height 14
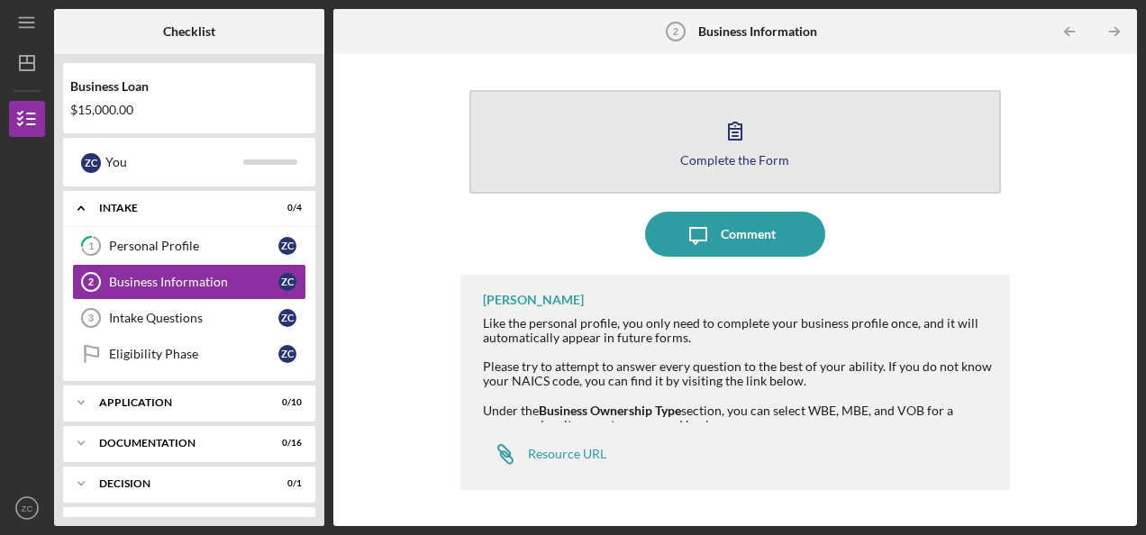
click at [733, 149] on icon "button" at bounding box center [735, 130] width 45 height 45
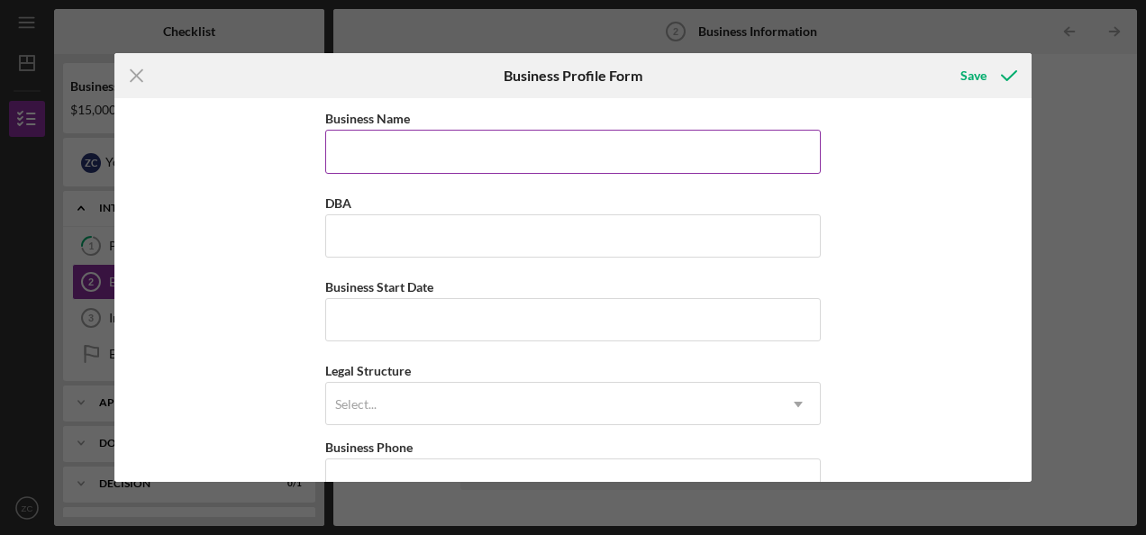
click at [490, 150] on input "Business Name" at bounding box center [572, 151] width 495 height 43
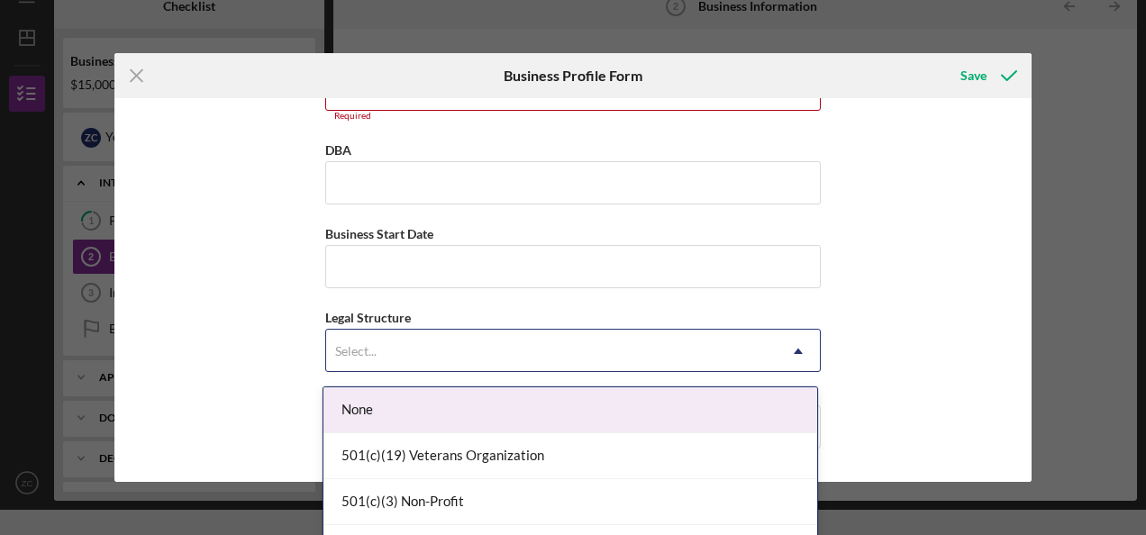
scroll to position [54, 0]
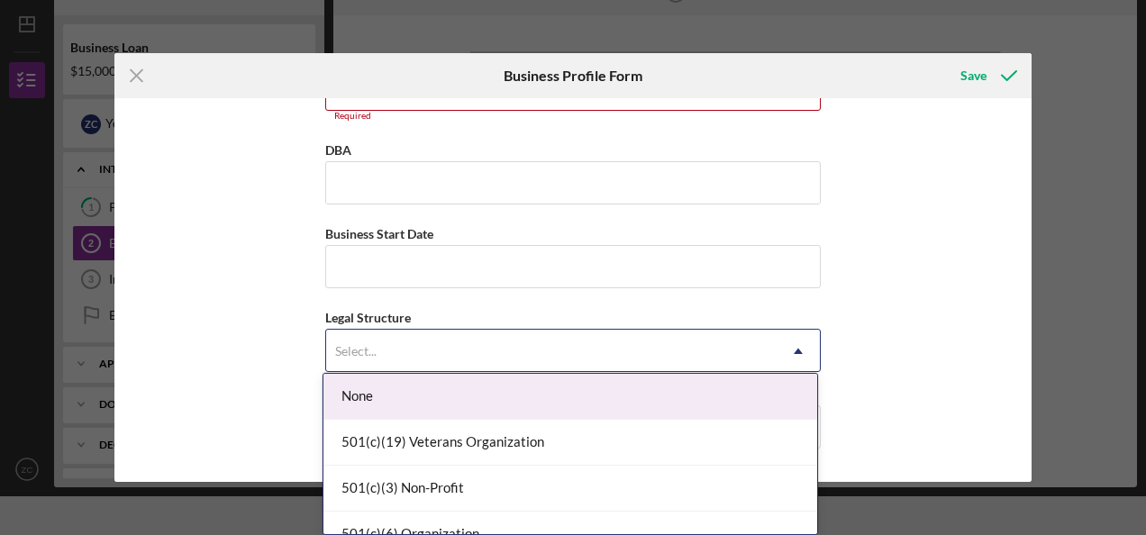
click at [798, 337] on icon "Icon/Dropdown Arrow" at bounding box center [798, 351] width 43 height 43
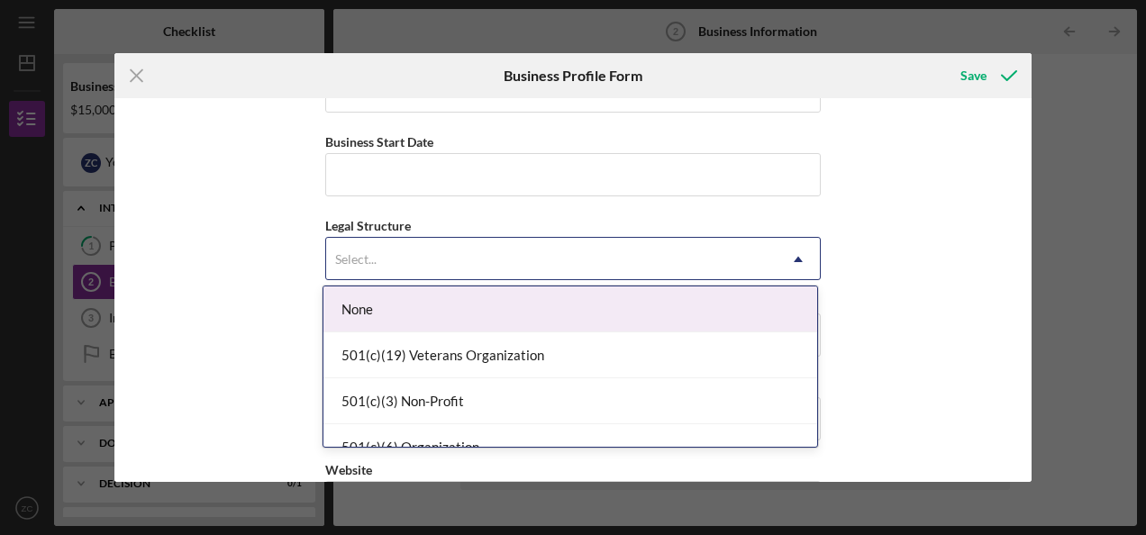
scroll to position [207, 0]
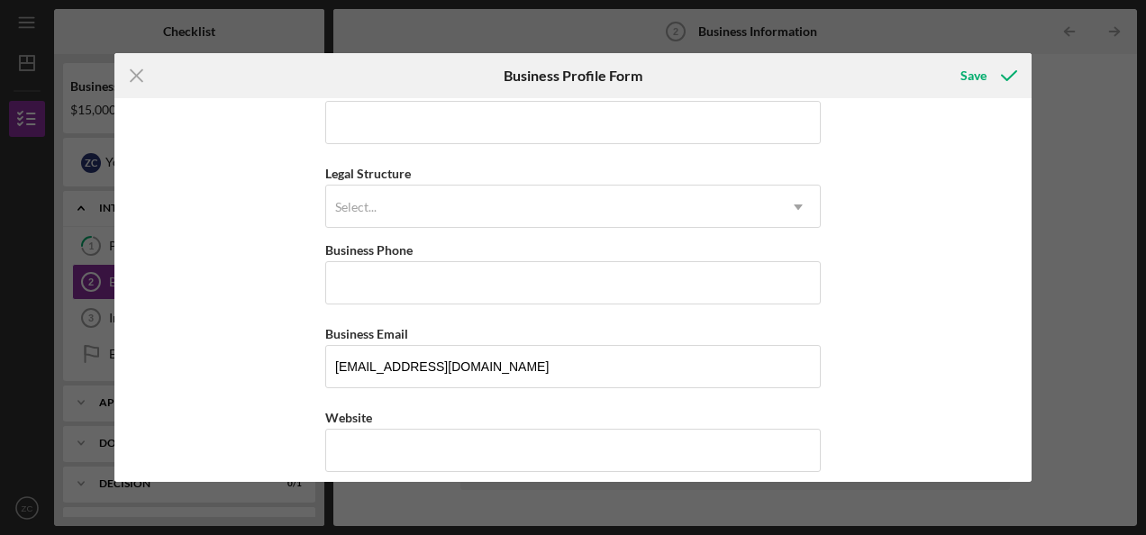
click at [932, 161] on div "Business Name Required DBA Business Start Date Legal Structure Select... Icon/D…" at bounding box center [572, 289] width 917 height 383
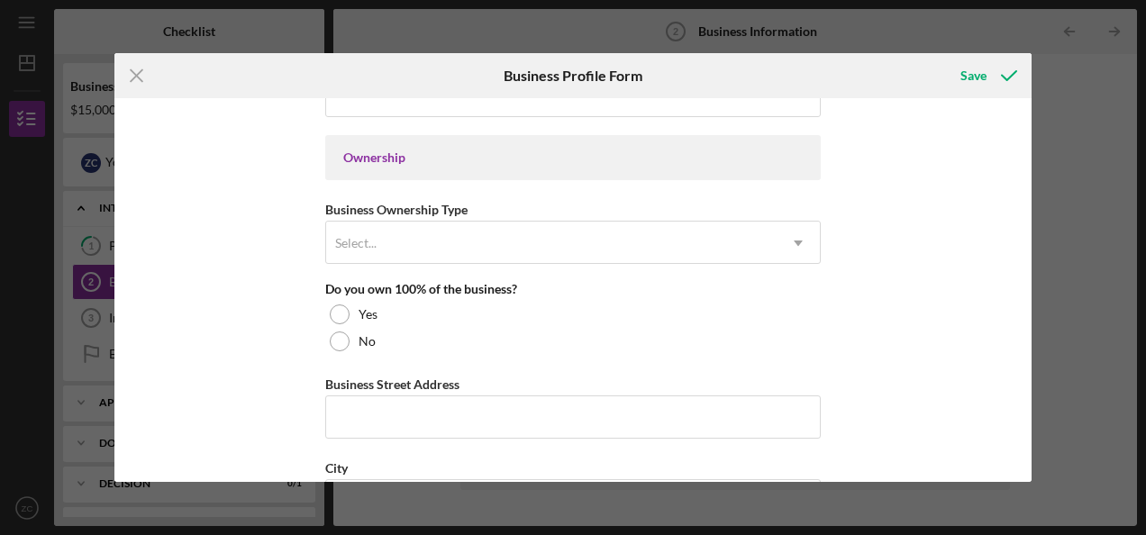
scroll to position [815, 0]
click at [135, 70] on icon "Icon/Menu Close" at bounding box center [136, 75] width 45 height 45
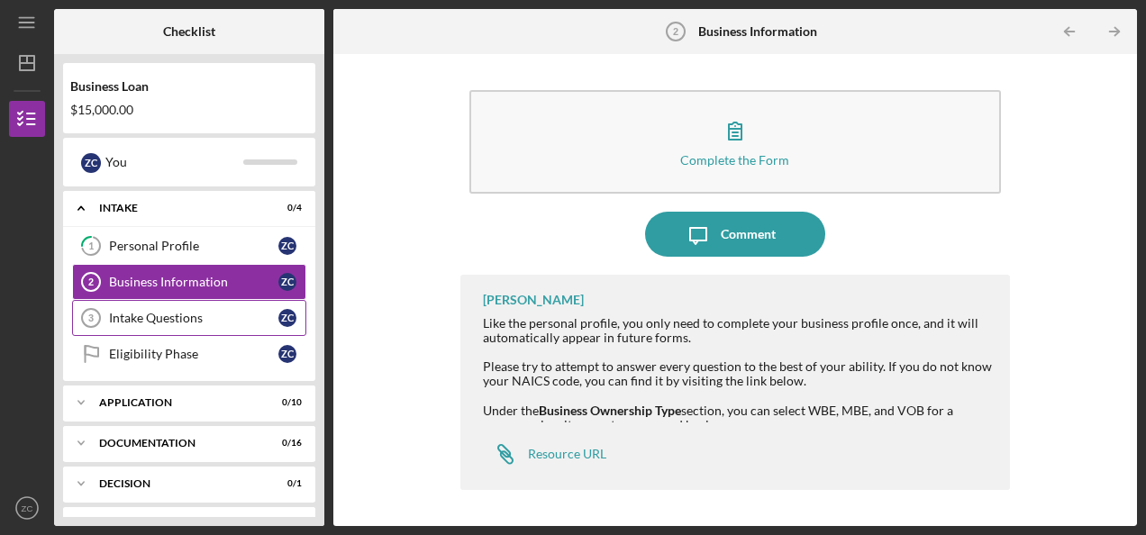
click at [157, 313] on div "Intake Questions" at bounding box center [193, 318] width 169 height 14
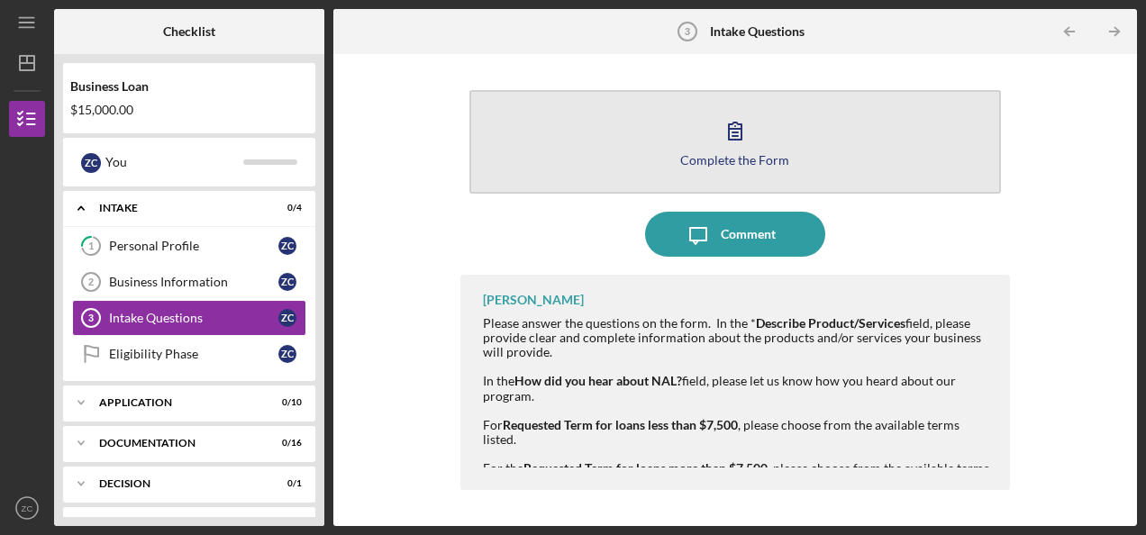
click at [715, 137] on icon "button" at bounding box center [735, 130] width 45 height 45
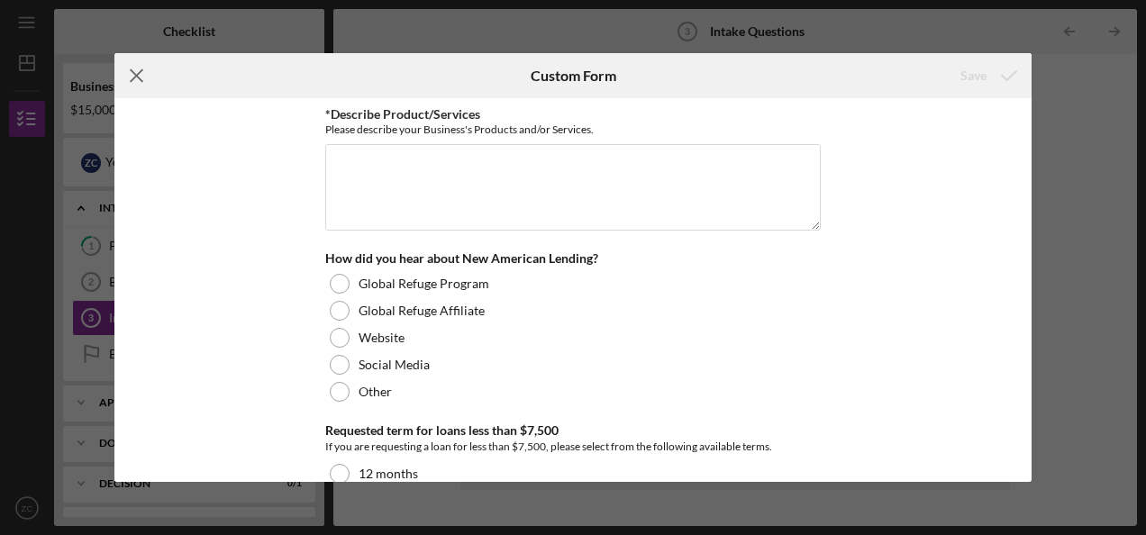
click at [132, 68] on icon "Icon/Menu Close" at bounding box center [136, 75] width 45 height 45
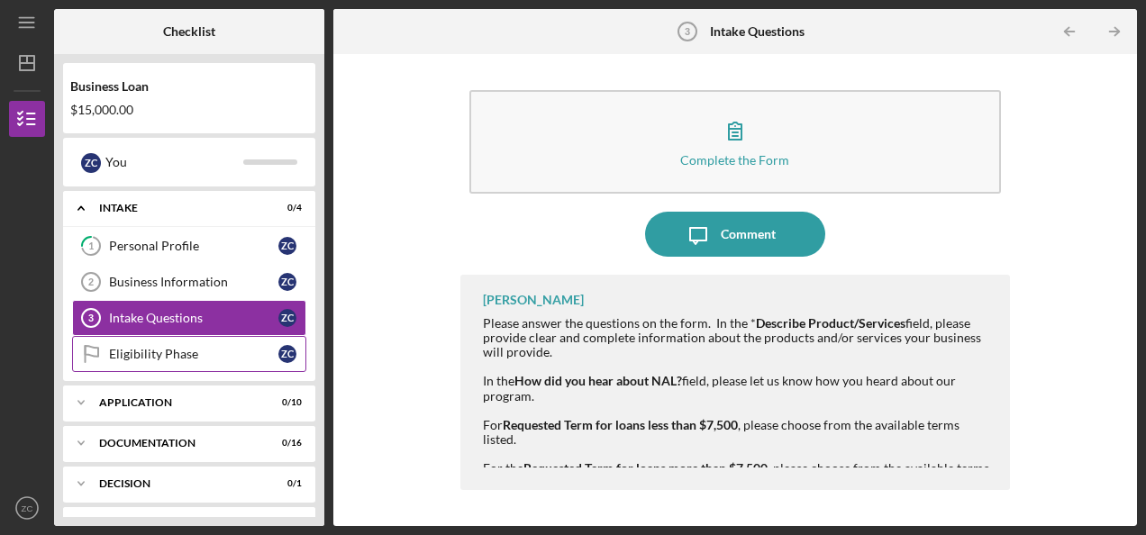
click at [144, 350] on div "Eligibility Phase" at bounding box center [193, 354] width 169 height 14
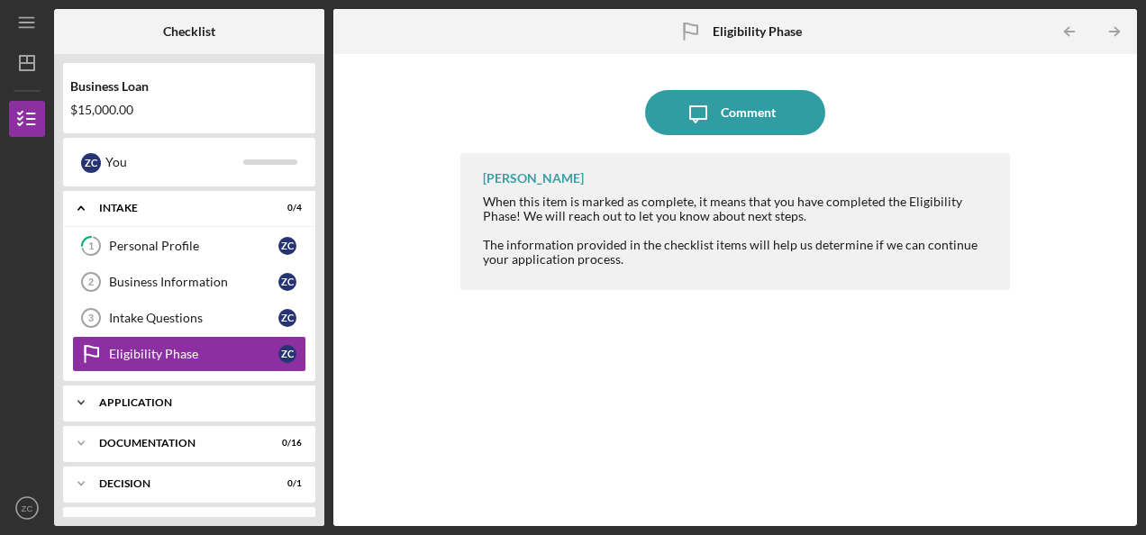
scroll to position [34, 0]
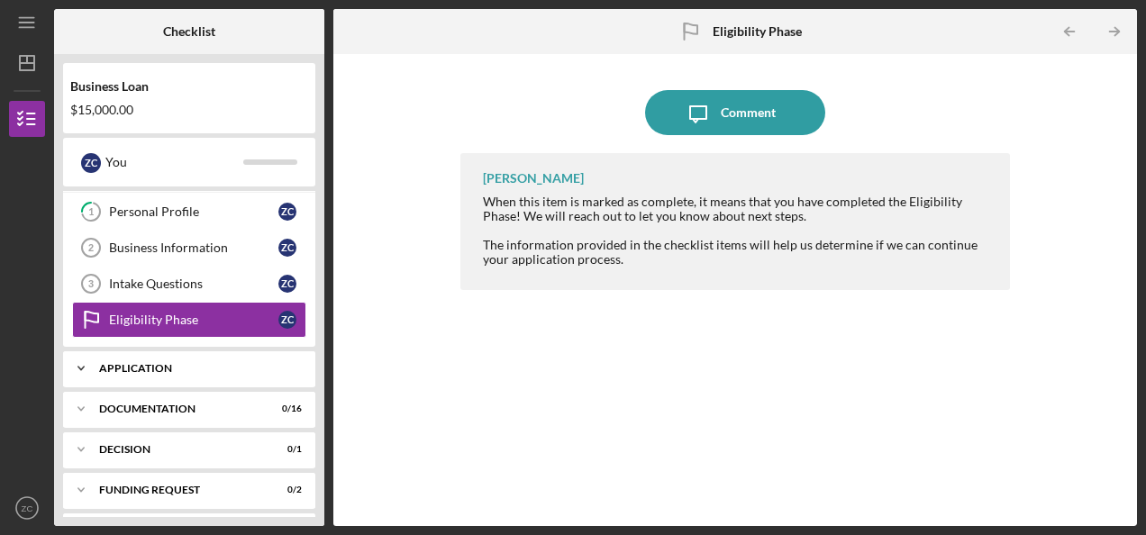
click at [195, 363] on div "Application" at bounding box center [196, 368] width 194 height 11
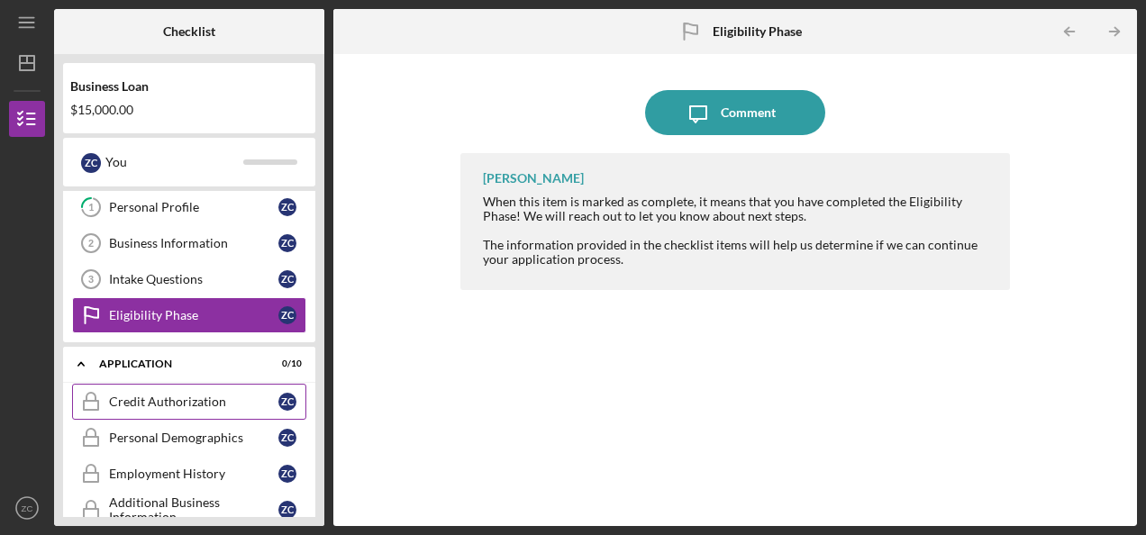
scroll to position [0, 0]
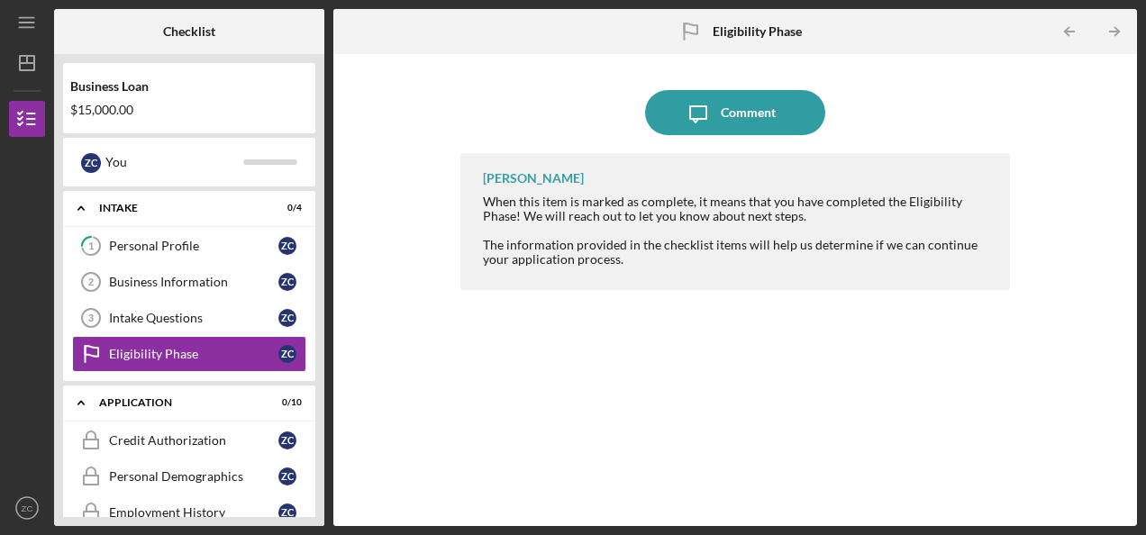
click at [384, 61] on div "Icon/Message Comment [PERSON_NAME] When this item is marked as complete, it mea…" at bounding box center [735, 290] width 804 height 472
click at [169, 276] on div "Business Information" at bounding box center [193, 282] width 169 height 14
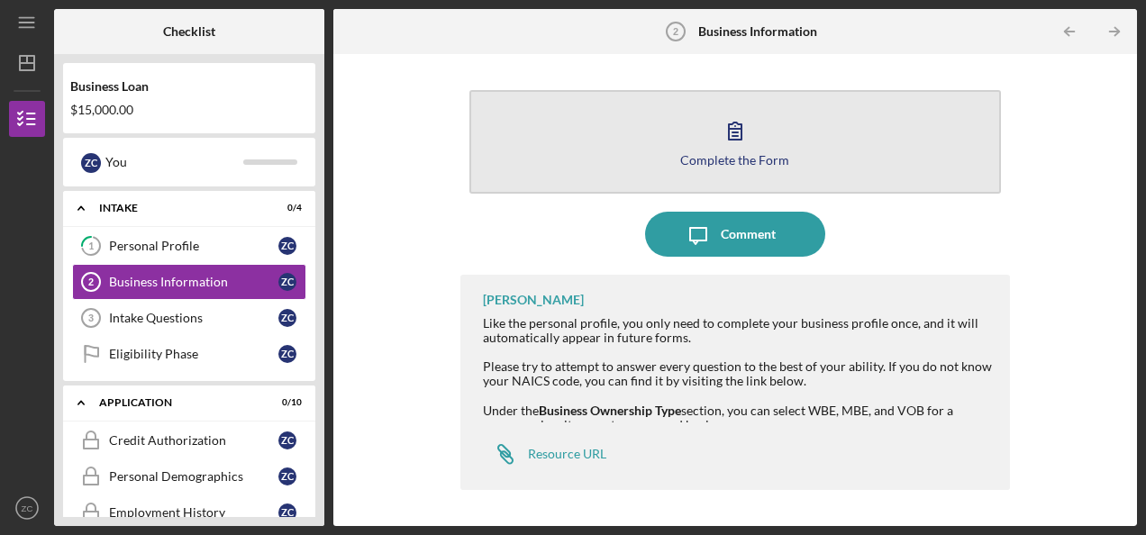
click at [712, 146] on button "Complete the Form Form" at bounding box center [735, 142] width 532 height 104
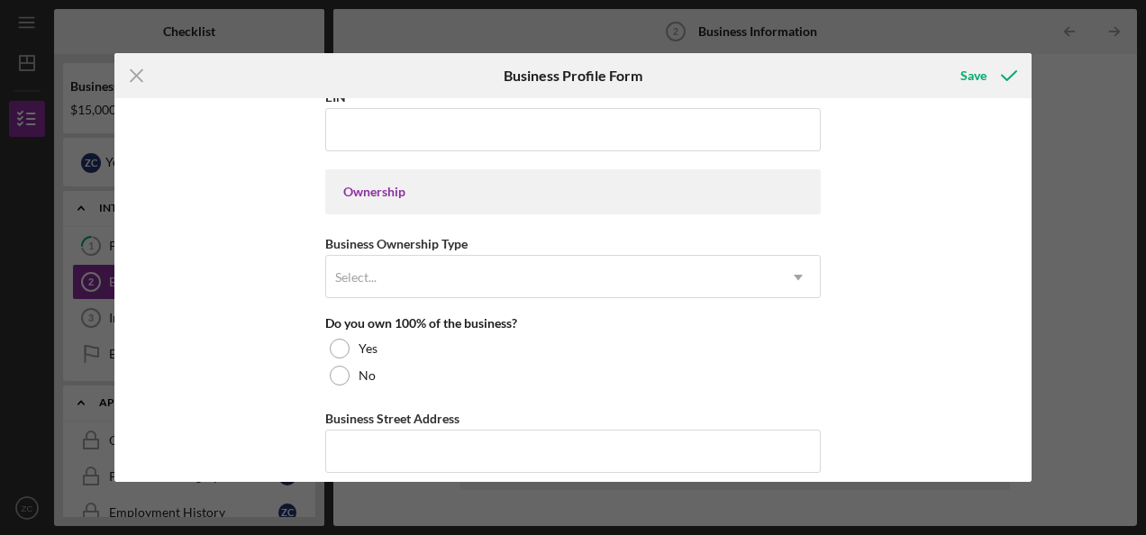
scroll to position [770, 0]
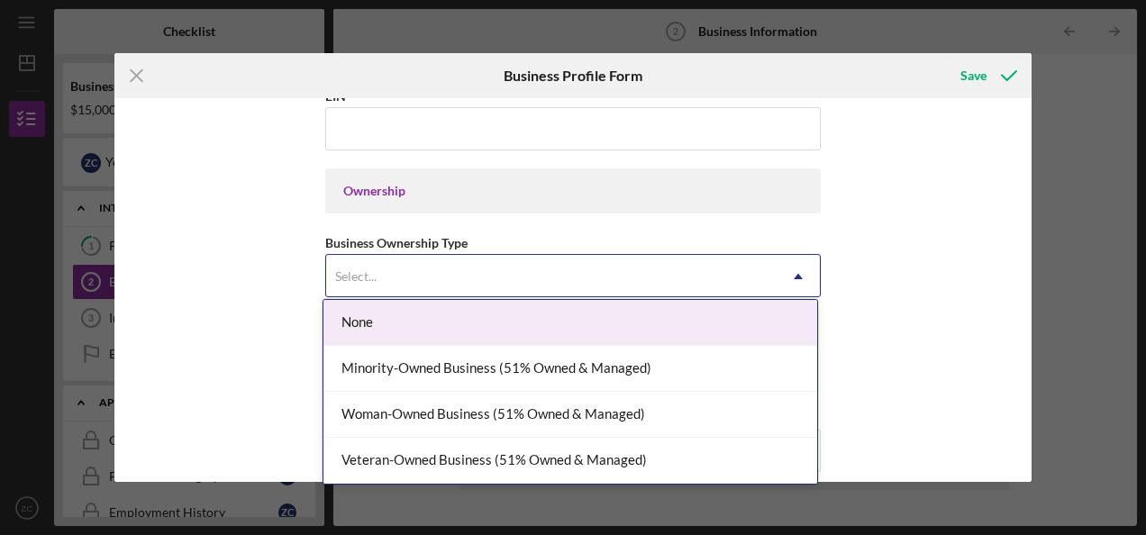
click at [795, 261] on icon "Icon/Dropdown Arrow" at bounding box center [798, 276] width 43 height 43
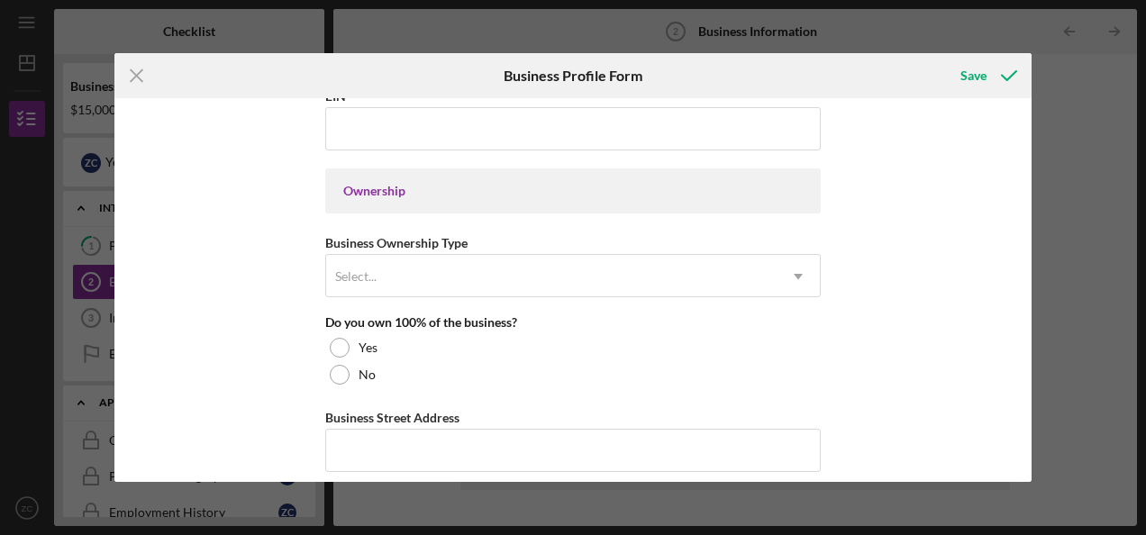
click at [895, 227] on div "Business Name DBA Business Start Date Legal Structure Select... Icon/Dropdown A…" at bounding box center [572, 289] width 917 height 383
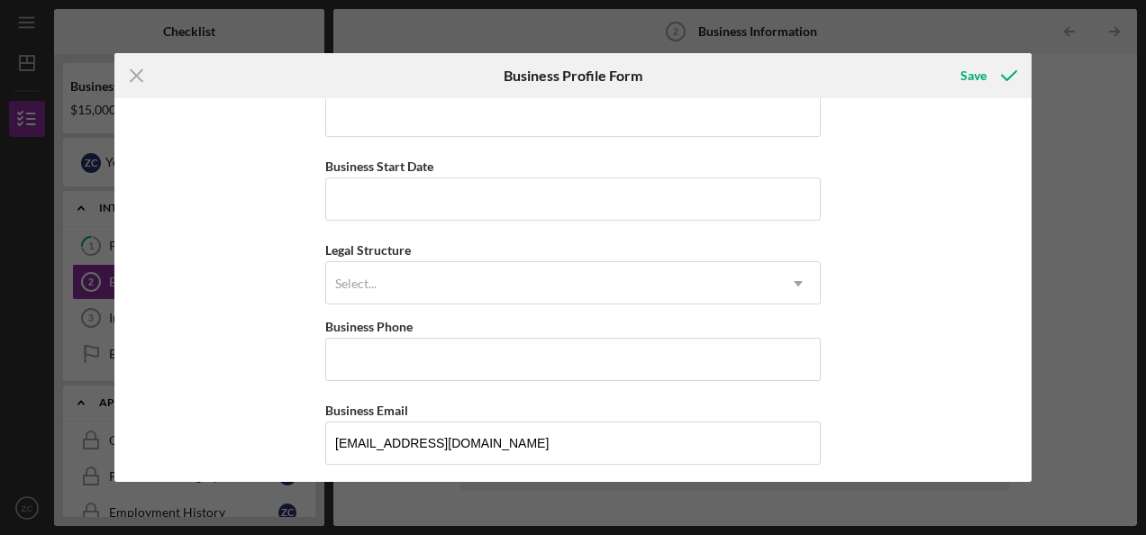
scroll to position [0, 0]
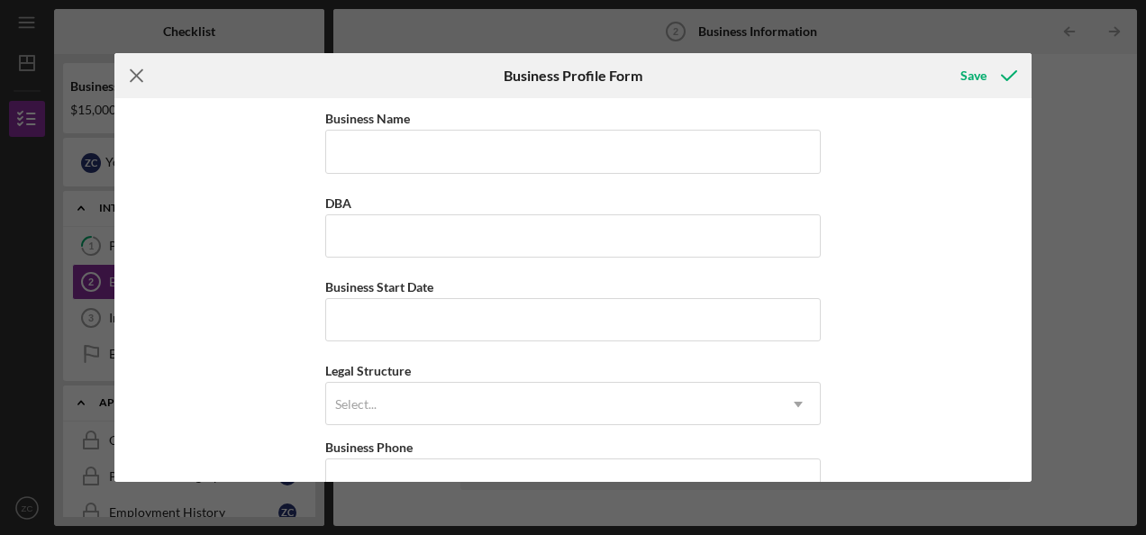
click at [140, 72] on line at bounding box center [137, 76] width 12 height 12
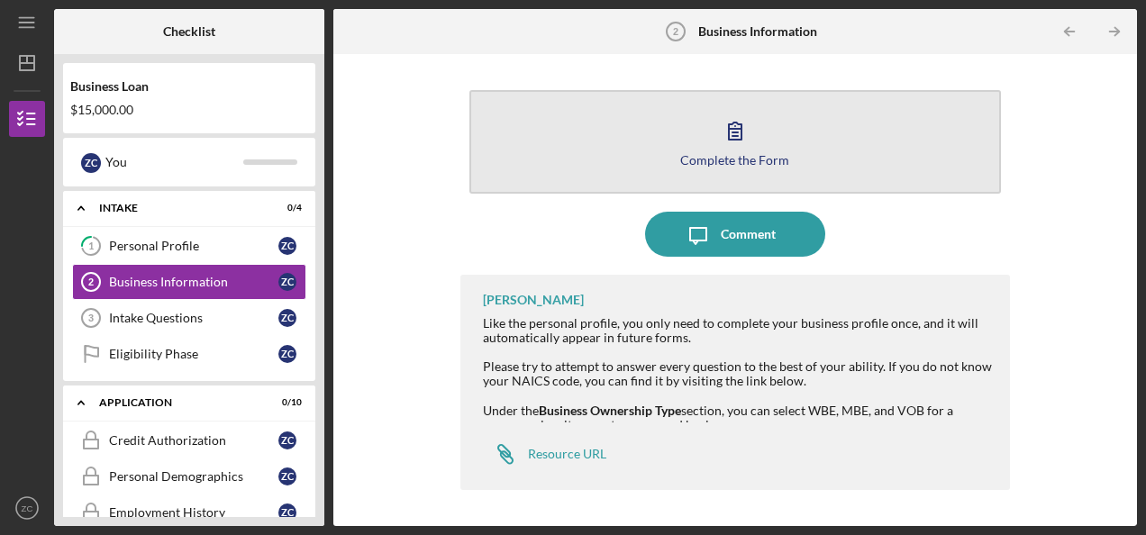
click at [686, 140] on button "Complete the Form Form" at bounding box center [735, 142] width 532 height 104
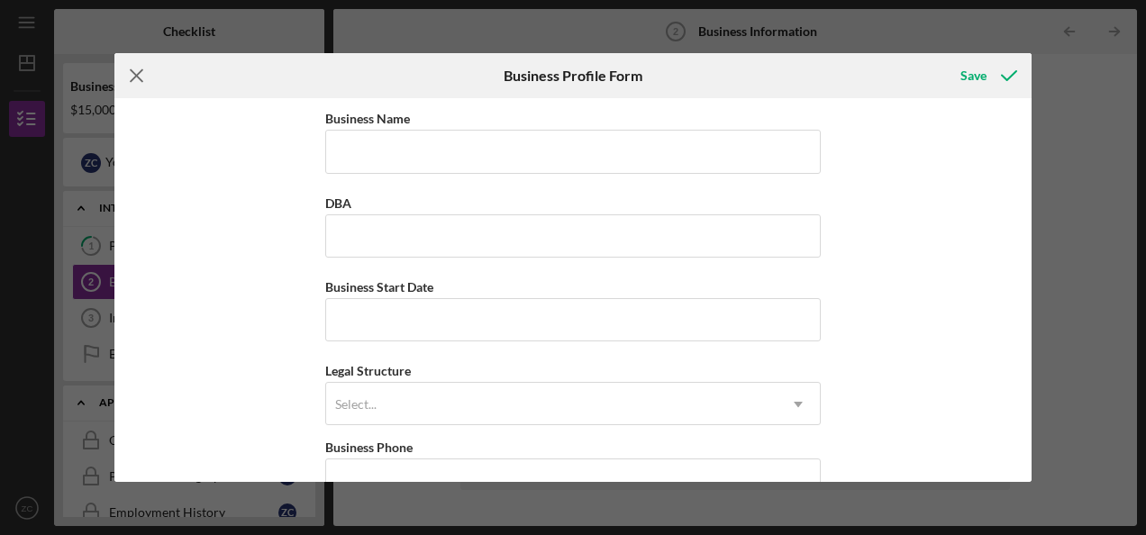
click at [137, 75] on line at bounding box center [137, 76] width 12 height 12
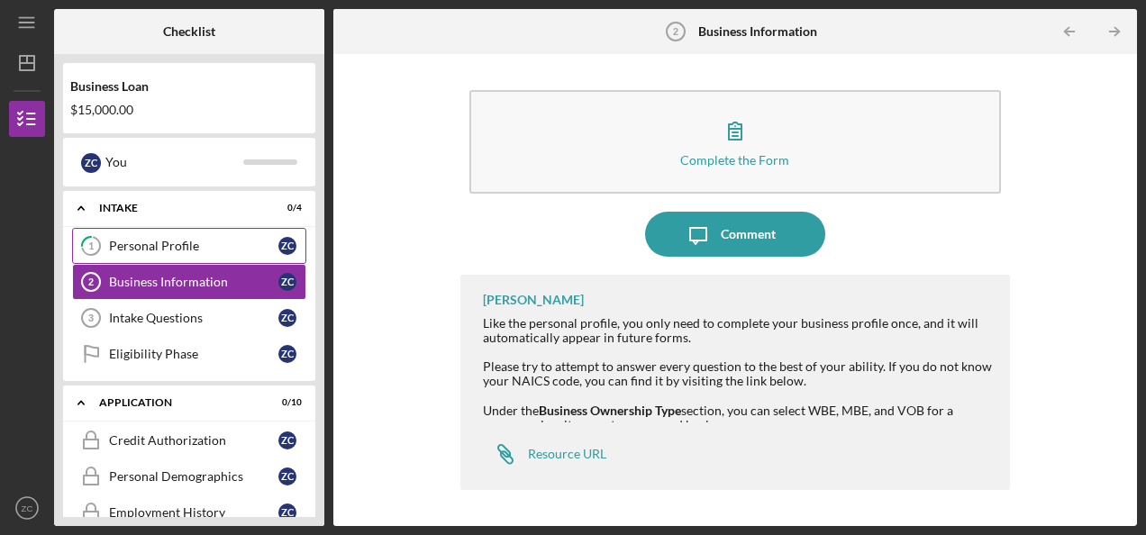
click at [153, 241] on div "Personal Profile" at bounding box center [193, 246] width 169 height 14
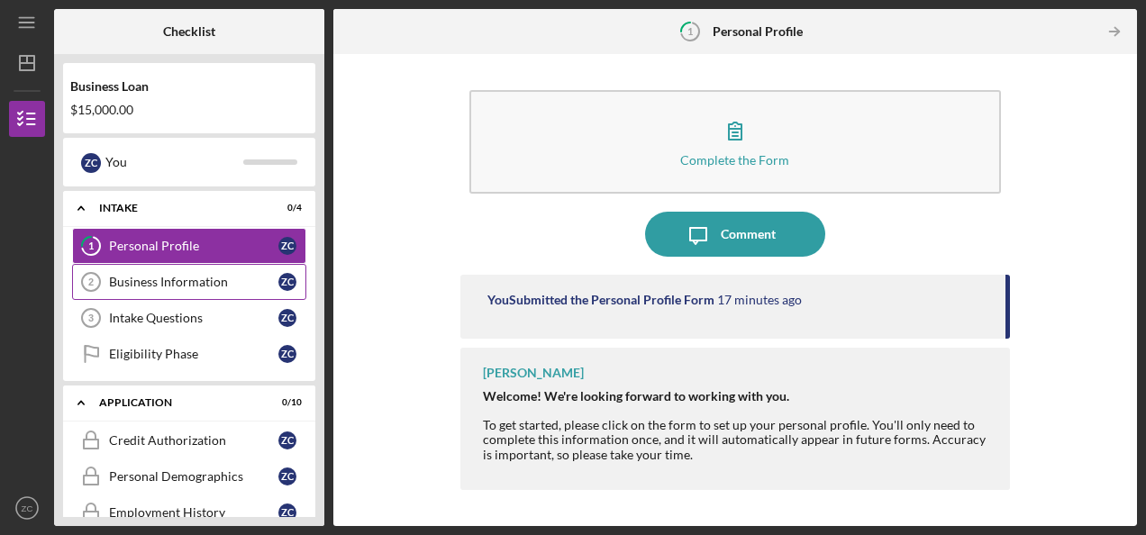
click at [145, 283] on div "Business Information" at bounding box center [193, 282] width 169 height 14
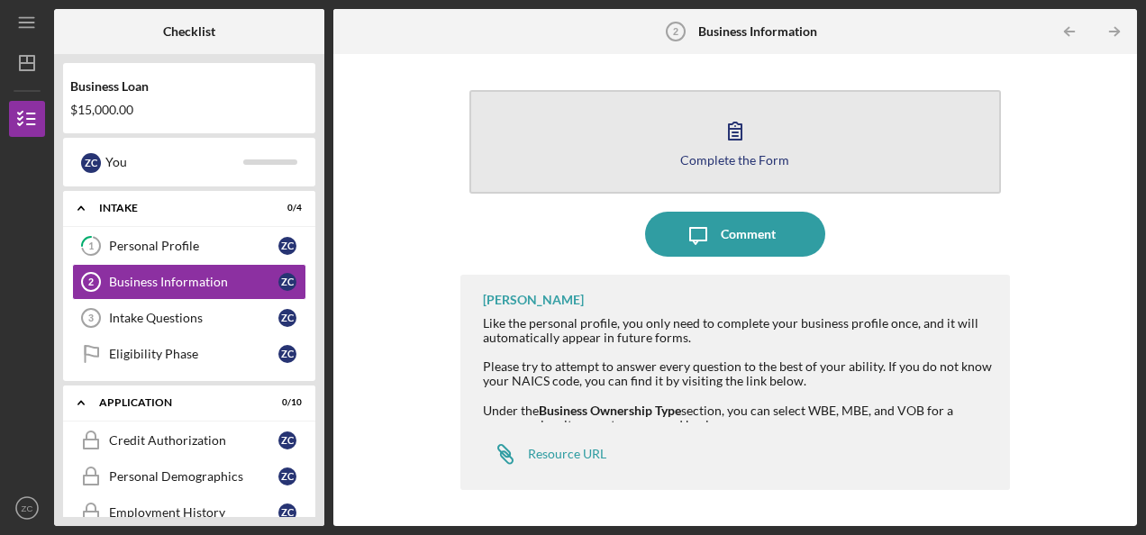
click at [685, 141] on button "Complete the Form Form" at bounding box center [735, 142] width 532 height 104
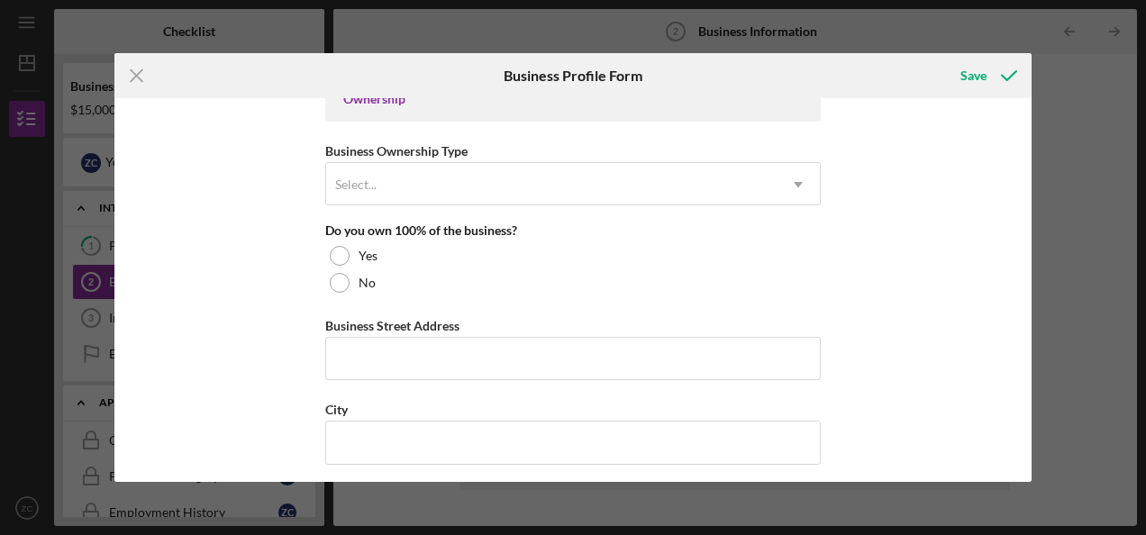
scroll to position [857, 0]
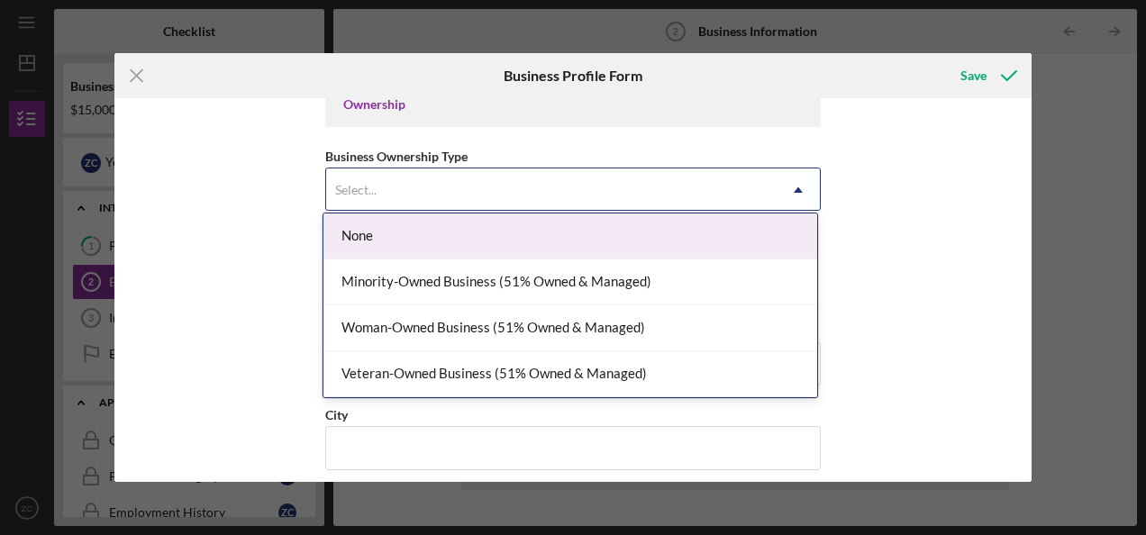
click at [795, 178] on icon "Icon/Dropdown Arrow" at bounding box center [798, 189] width 43 height 43
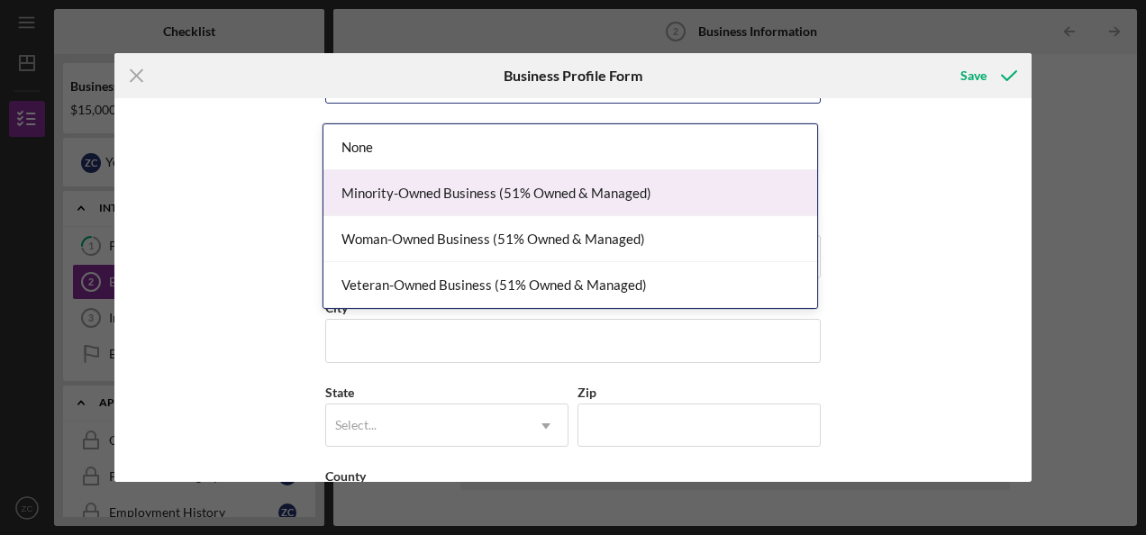
scroll to position [965, 0]
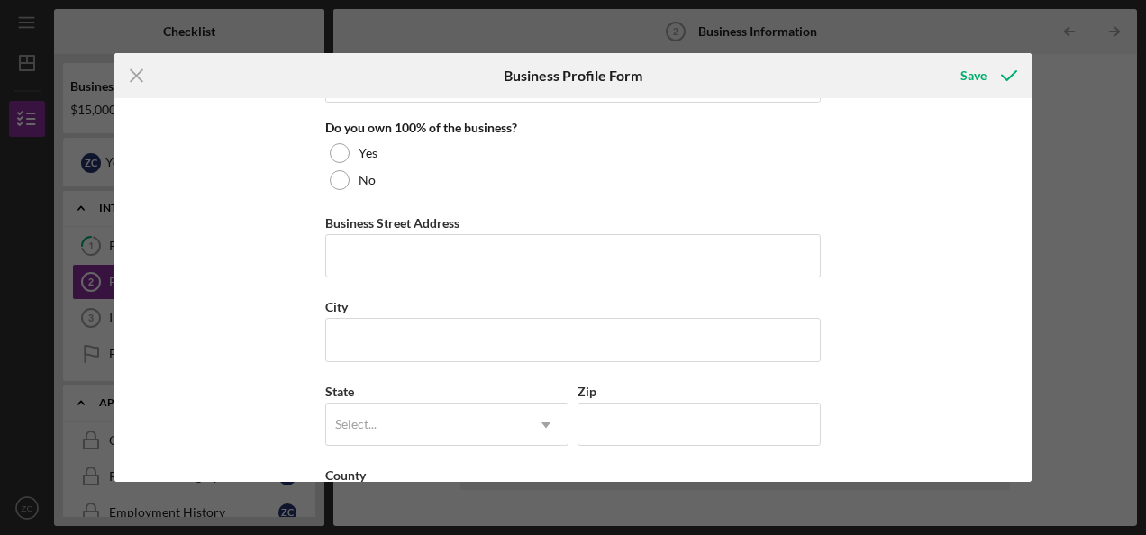
click at [875, 228] on div "Business Name DBA Business Start Date Legal Structure Select... Icon/Dropdown A…" at bounding box center [572, 289] width 917 height 383
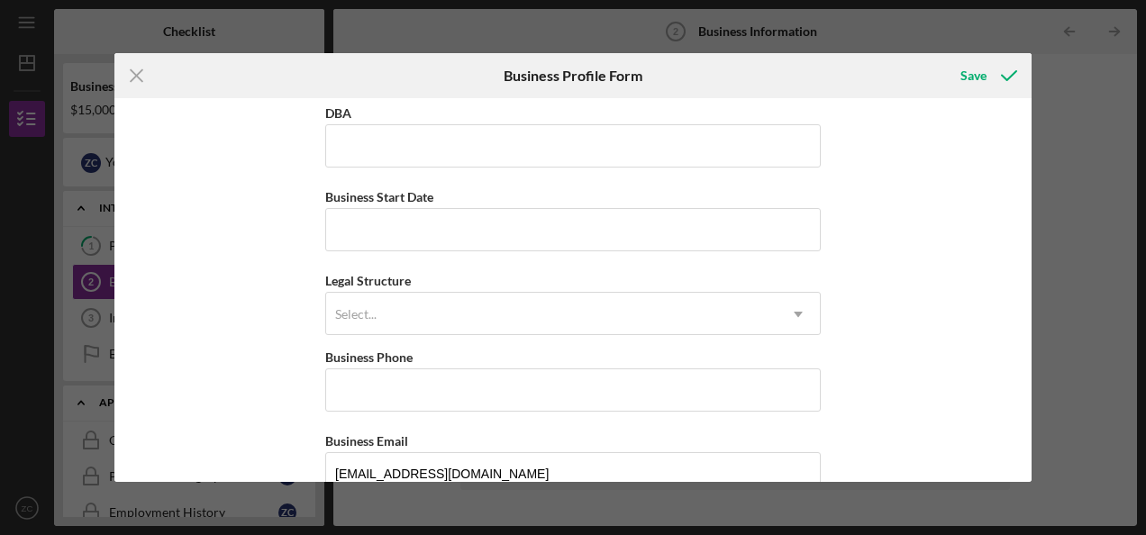
scroll to position [0, 0]
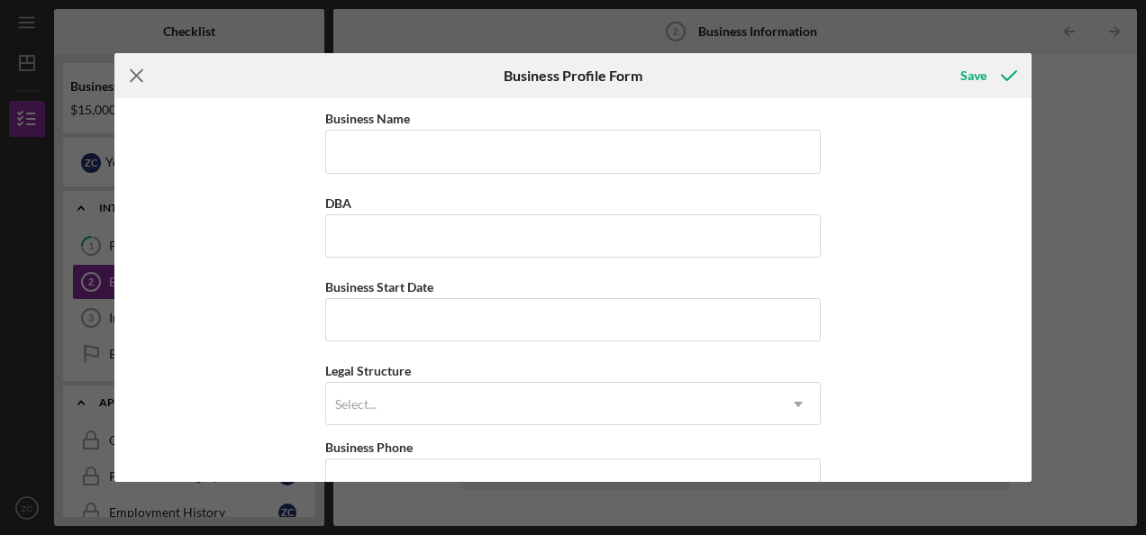
click at [127, 77] on icon "Icon/Menu Close" at bounding box center [136, 75] width 45 height 45
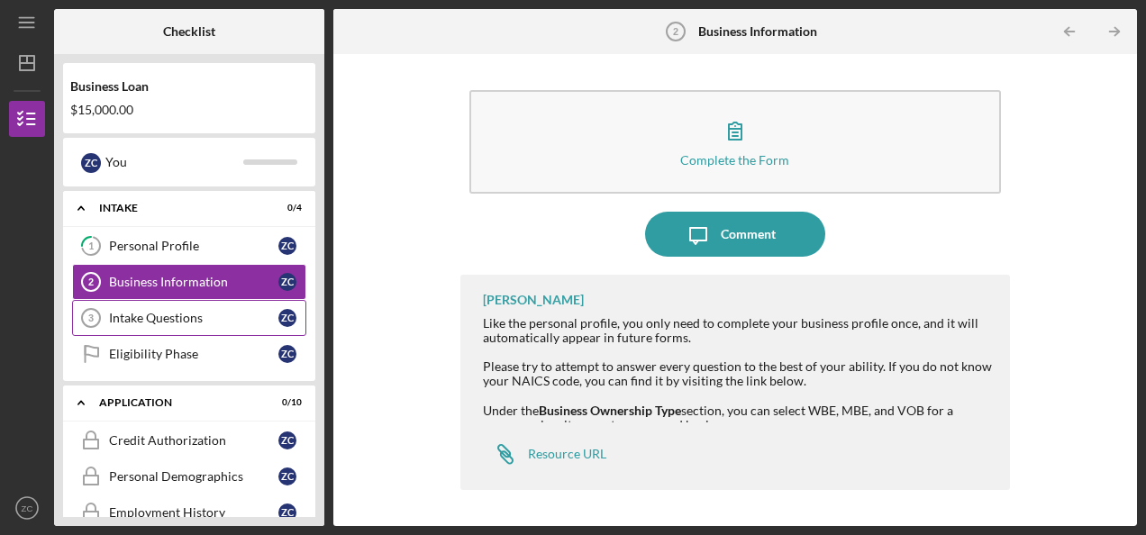
click at [142, 311] on div "Intake Questions" at bounding box center [193, 318] width 169 height 14
